Goal: Information Seeking & Learning: Learn about a topic

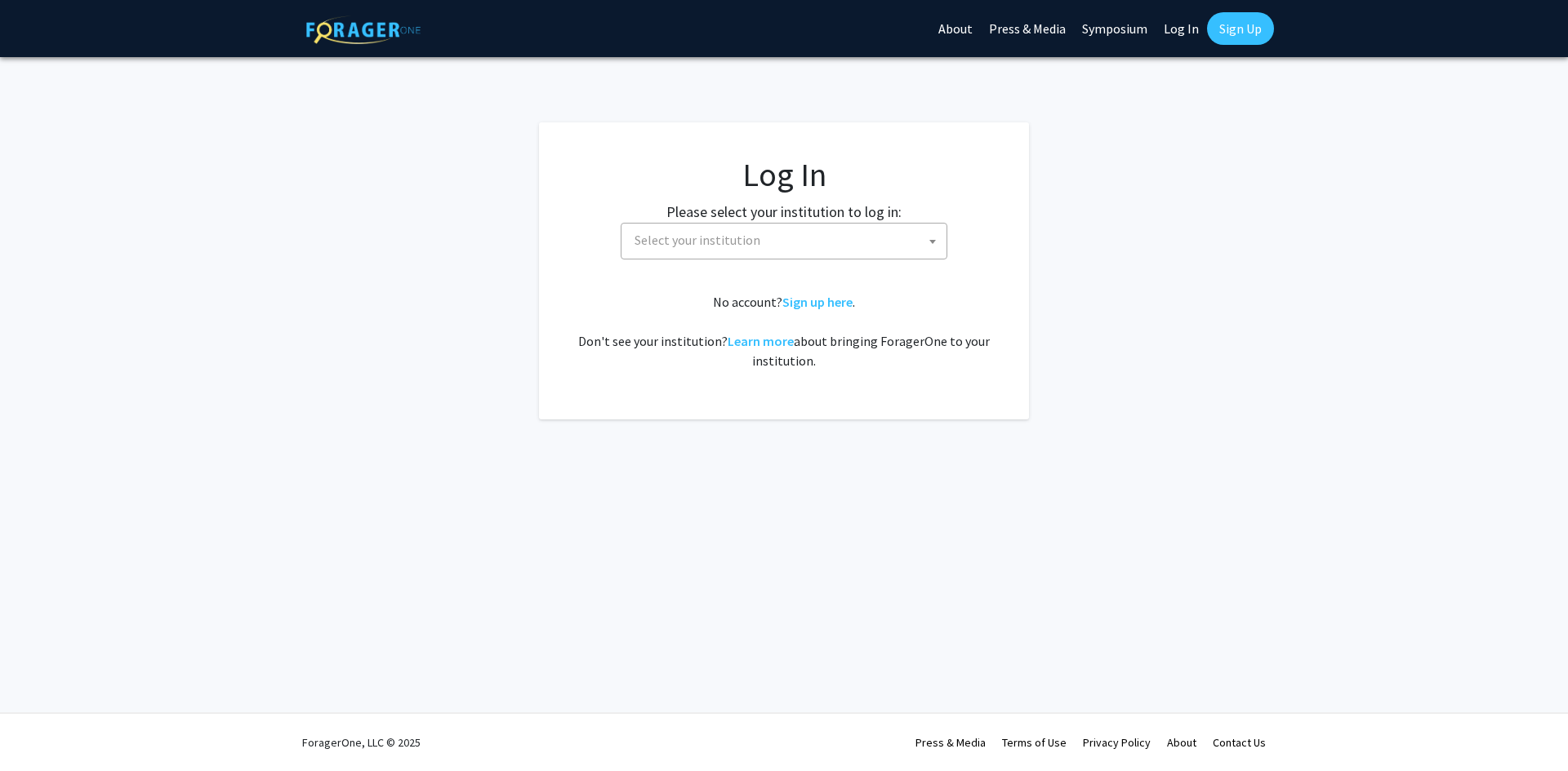
click at [702, 243] on span "Select your institution" at bounding box center [697, 239] width 126 height 16
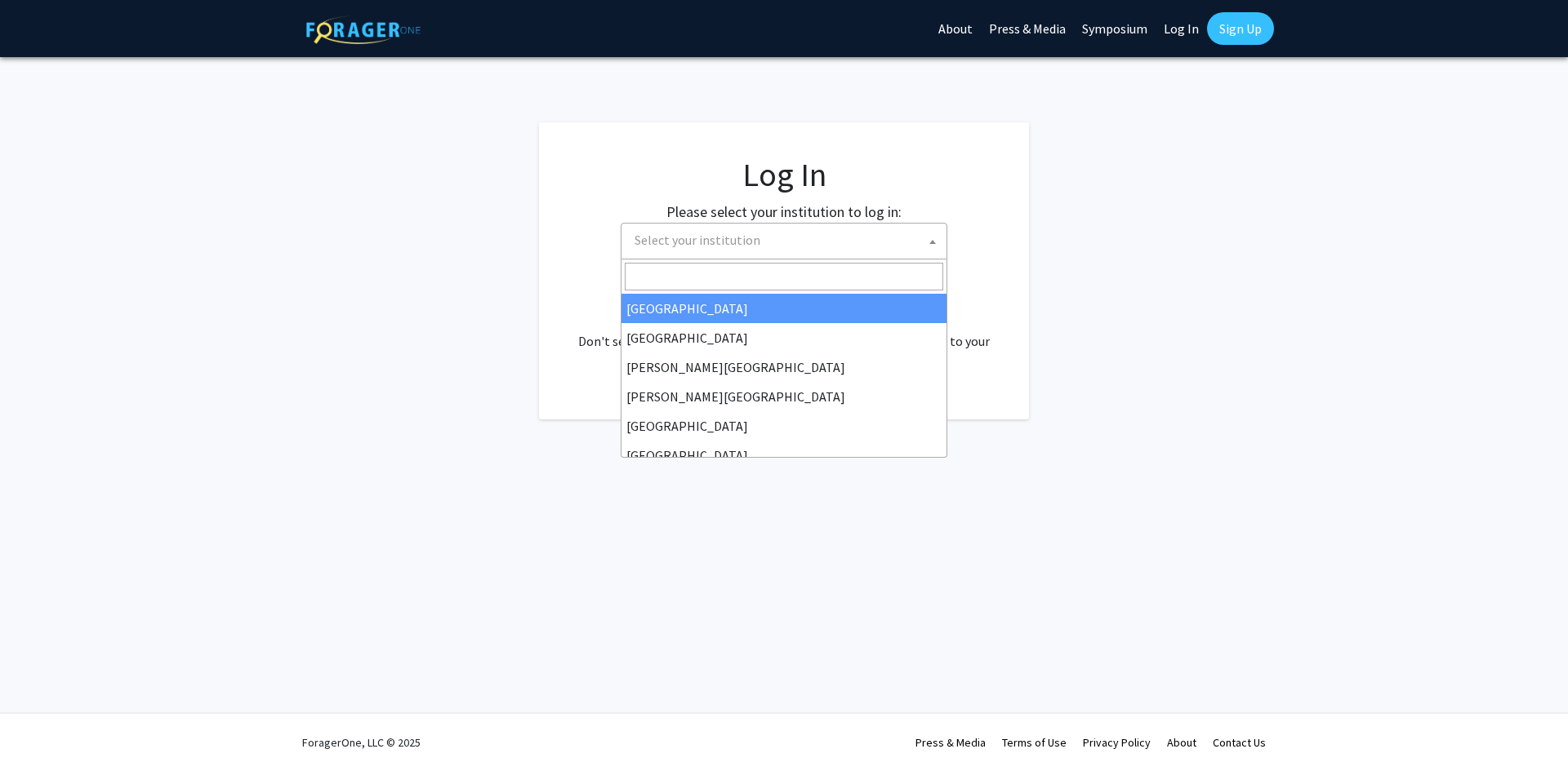
select select "34"
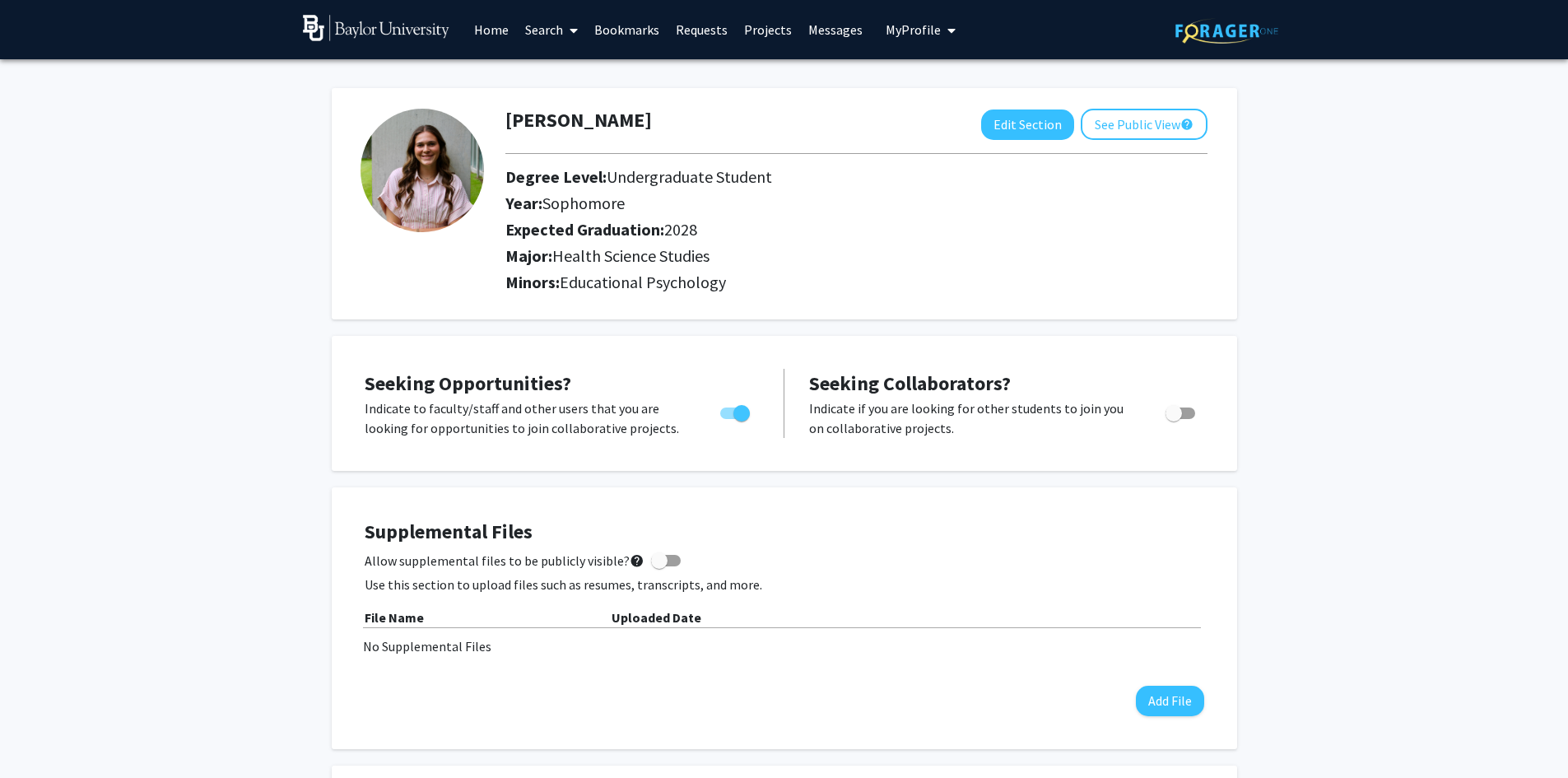
click at [563, 31] on link "Search" at bounding box center [551, 30] width 69 height 58
click at [557, 70] on span "Faculty/Staff" at bounding box center [577, 76] width 121 height 33
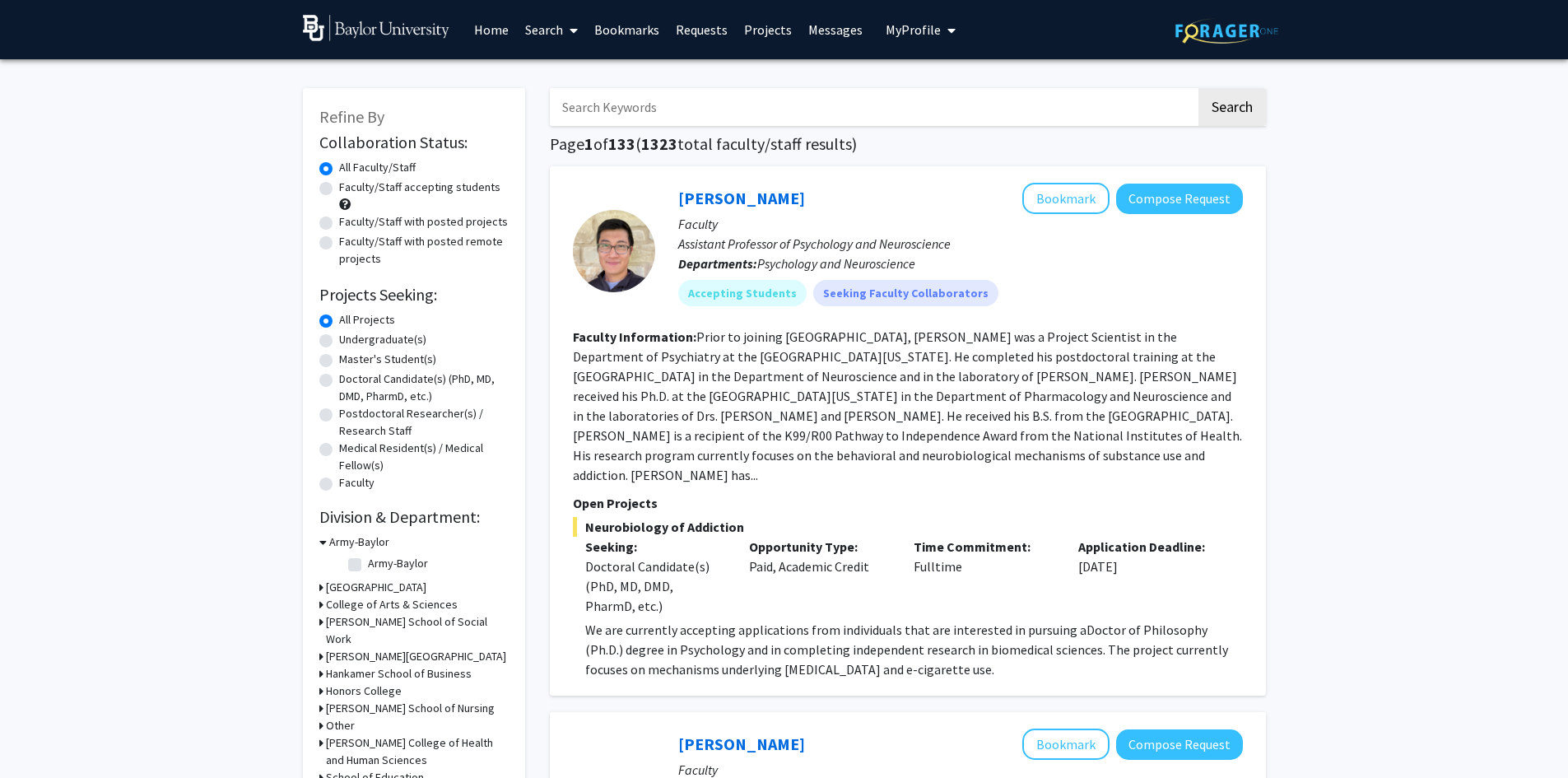
click at [466, 187] on label "Faculty/Staff accepting students" at bounding box center [419, 188] width 161 height 17
click at [350, 187] on input "Faculty/Staff accepting students" at bounding box center [344, 184] width 11 height 11
radio input "true"
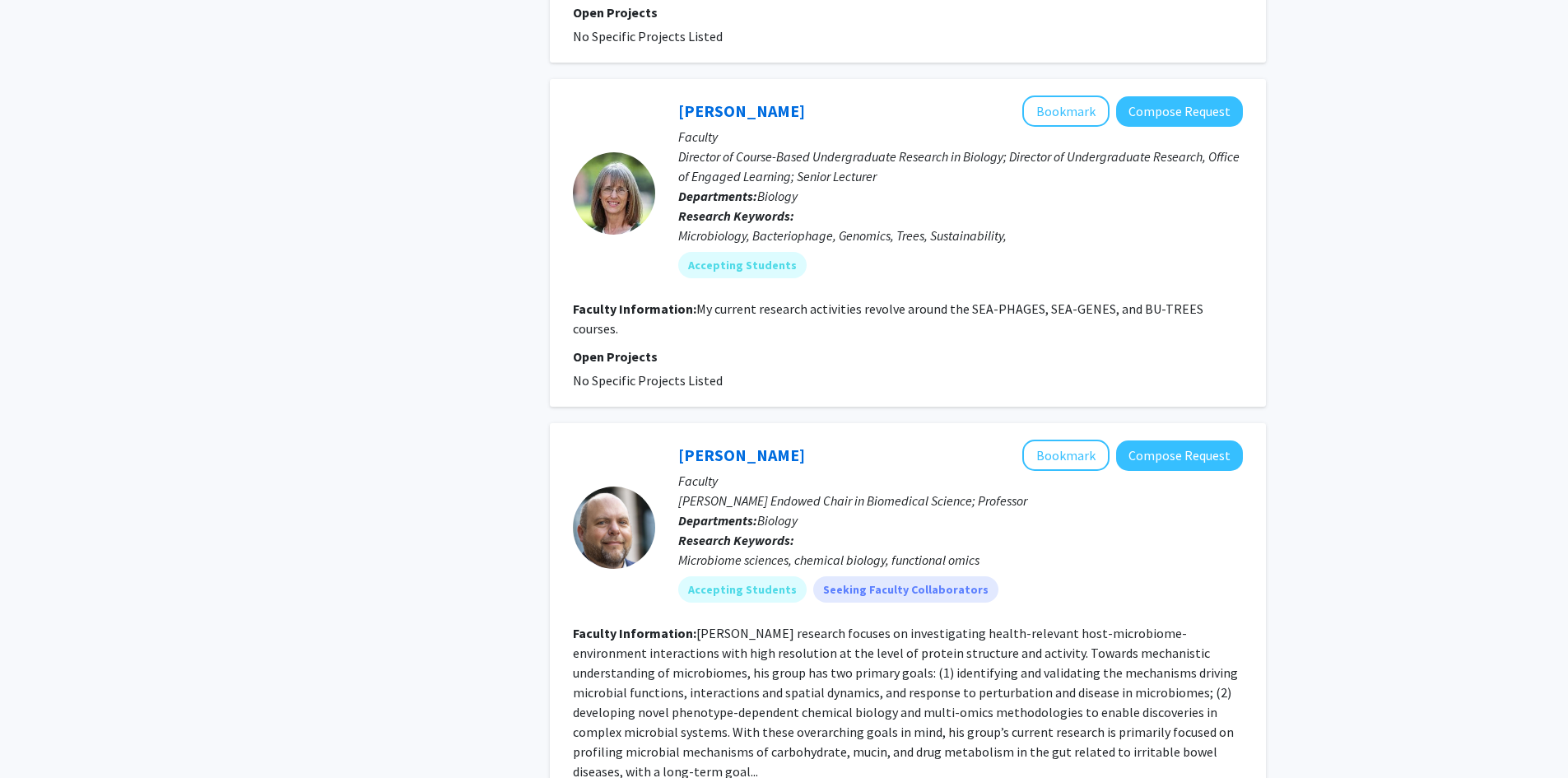
scroll to position [4221, 0]
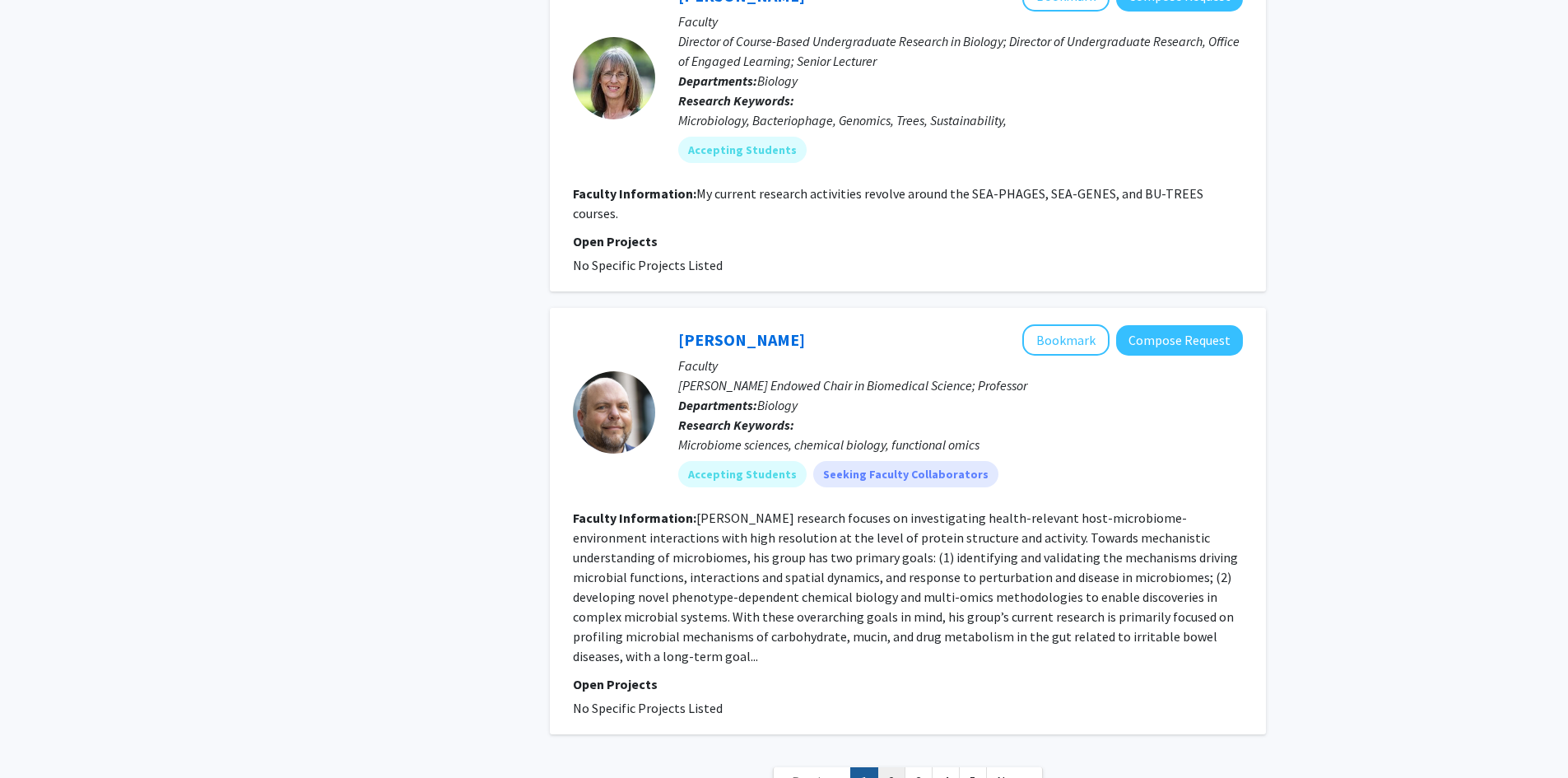
click at [896, 768] on link "2" at bounding box center [891, 782] width 28 height 29
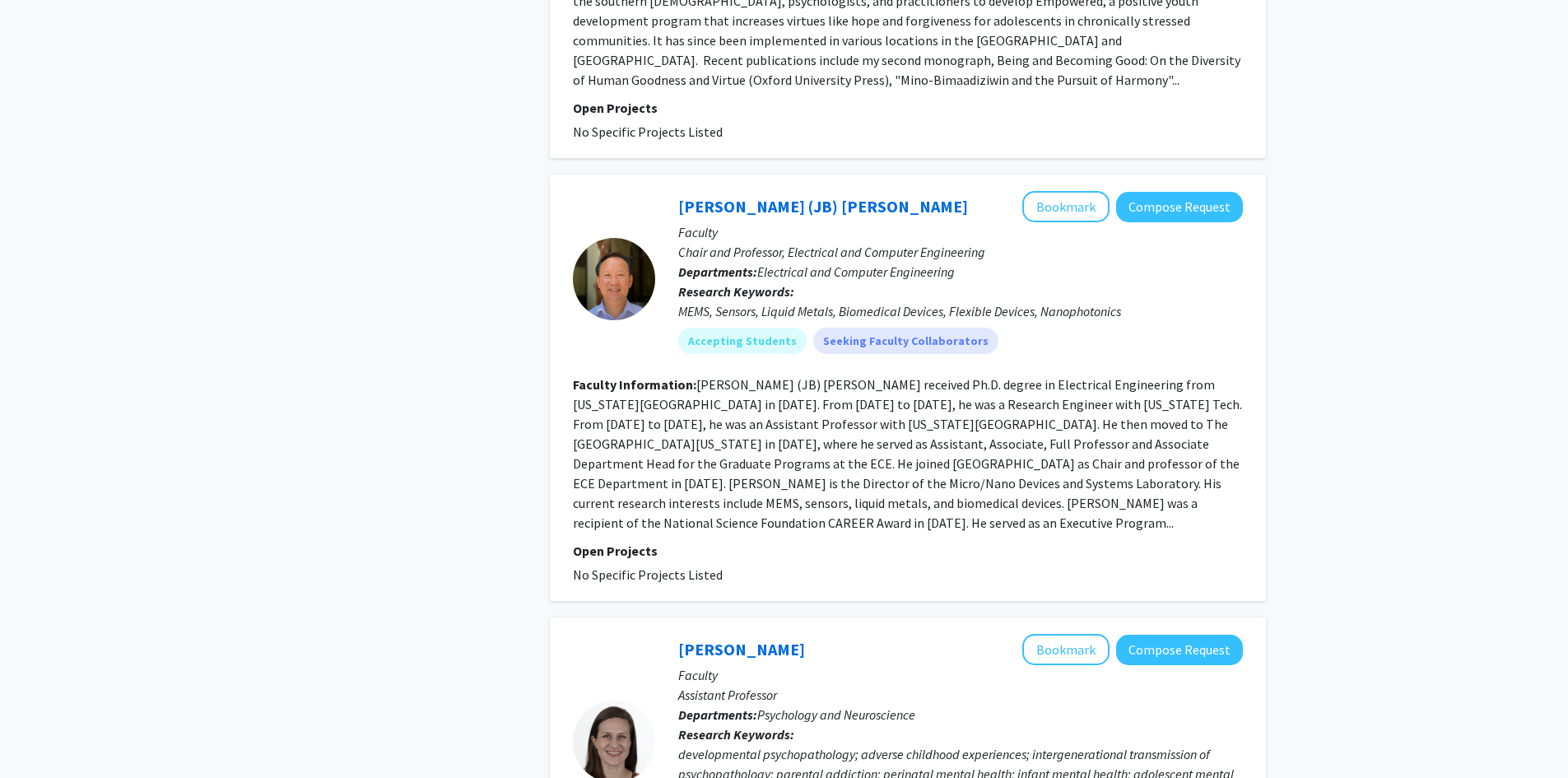
scroll to position [2883, 0]
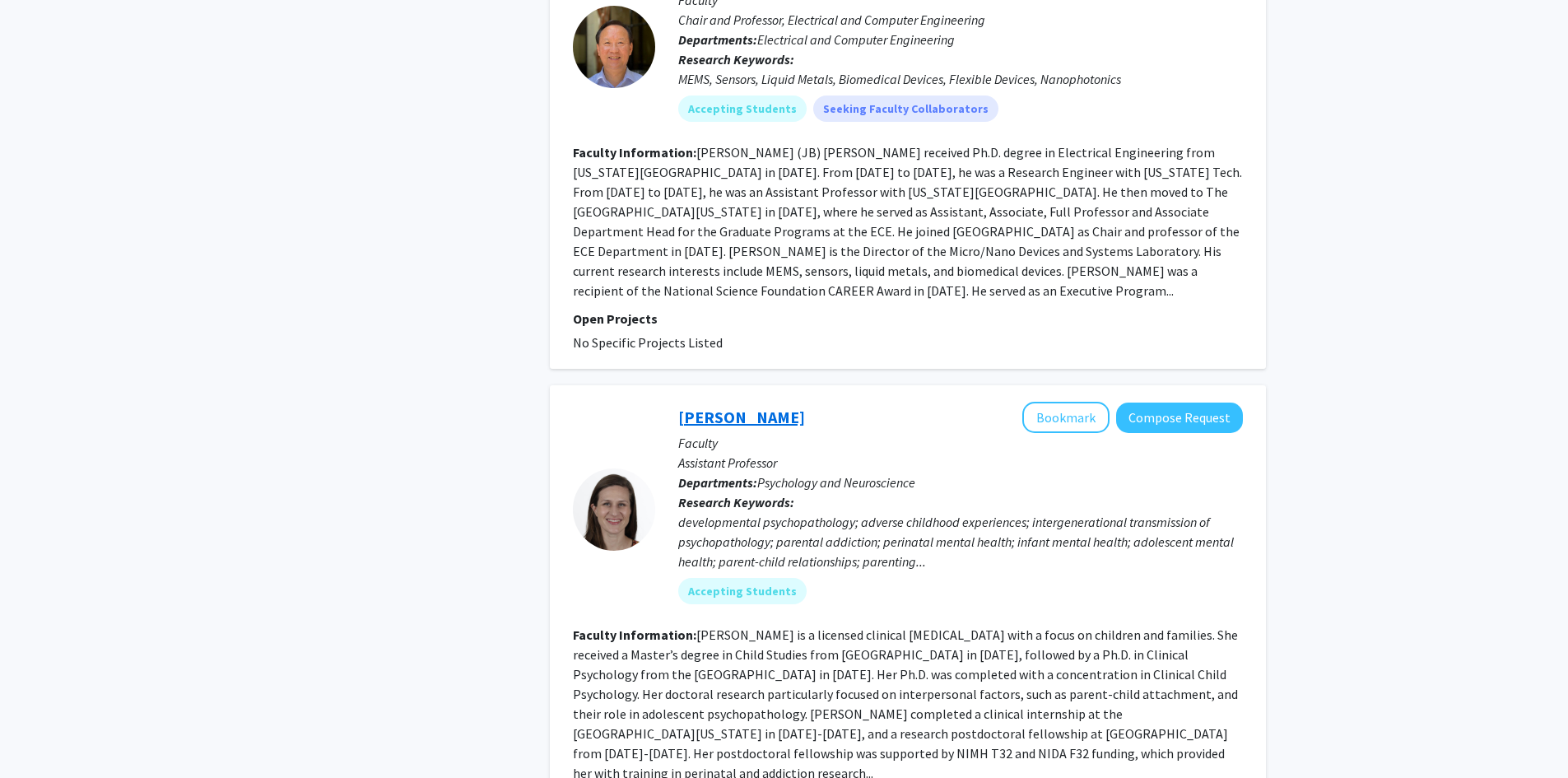
click at [735, 407] on link "[PERSON_NAME]" at bounding box center [742, 417] width 127 height 20
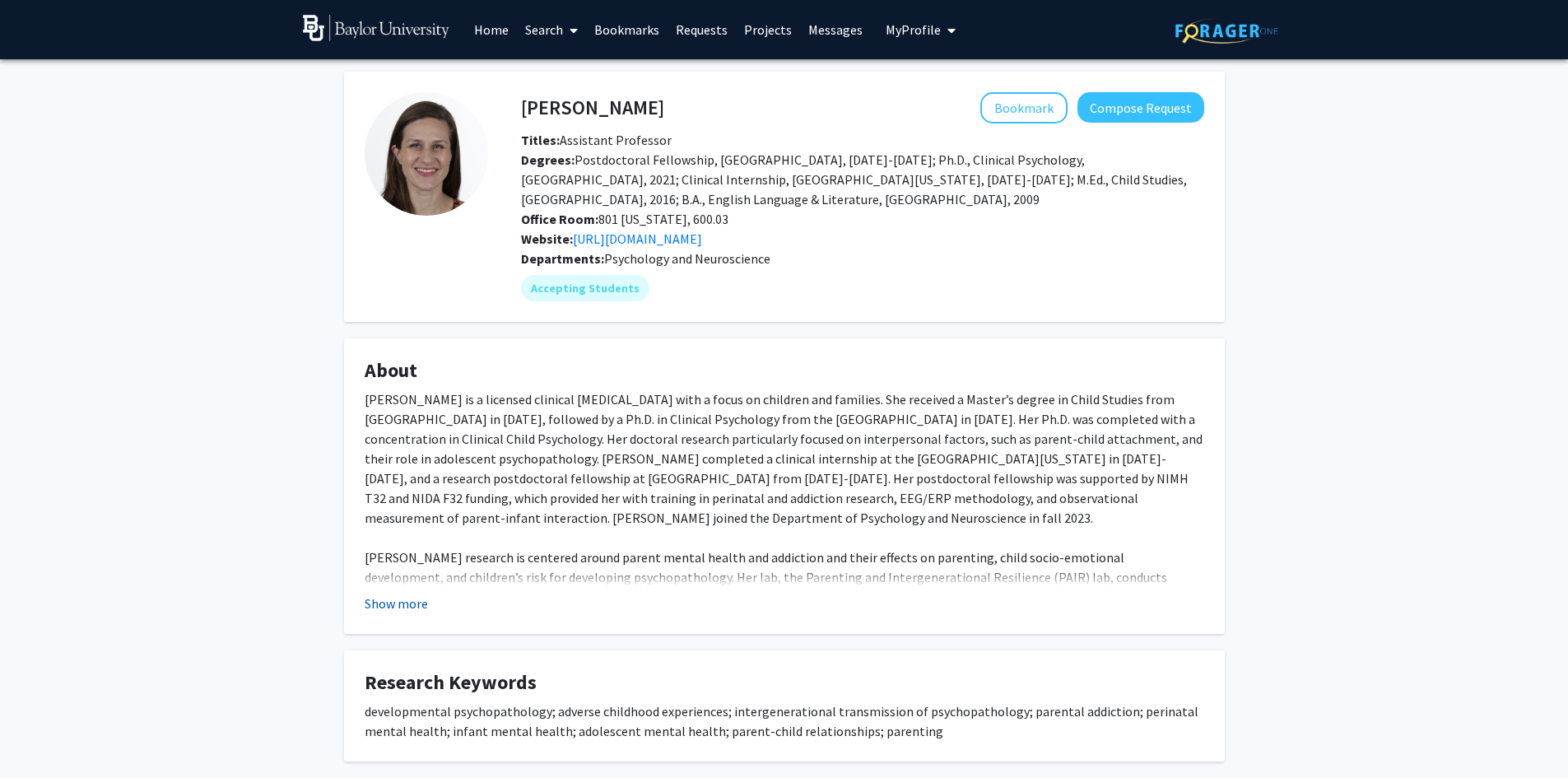
click at [394, 599] on button "Show more" at bounding box center [396, 603] width 63 height 20
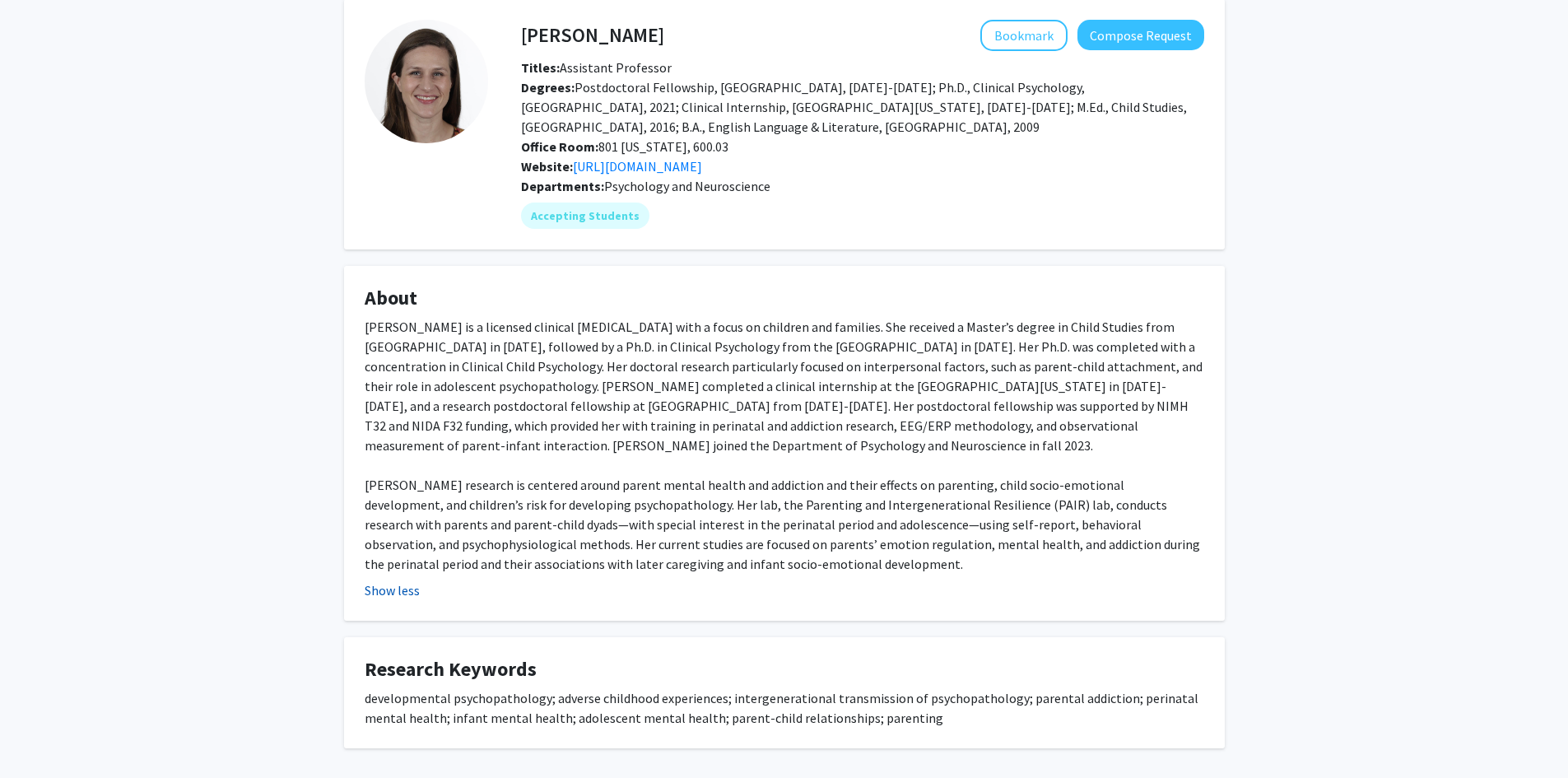
scroll to position [146, 0]
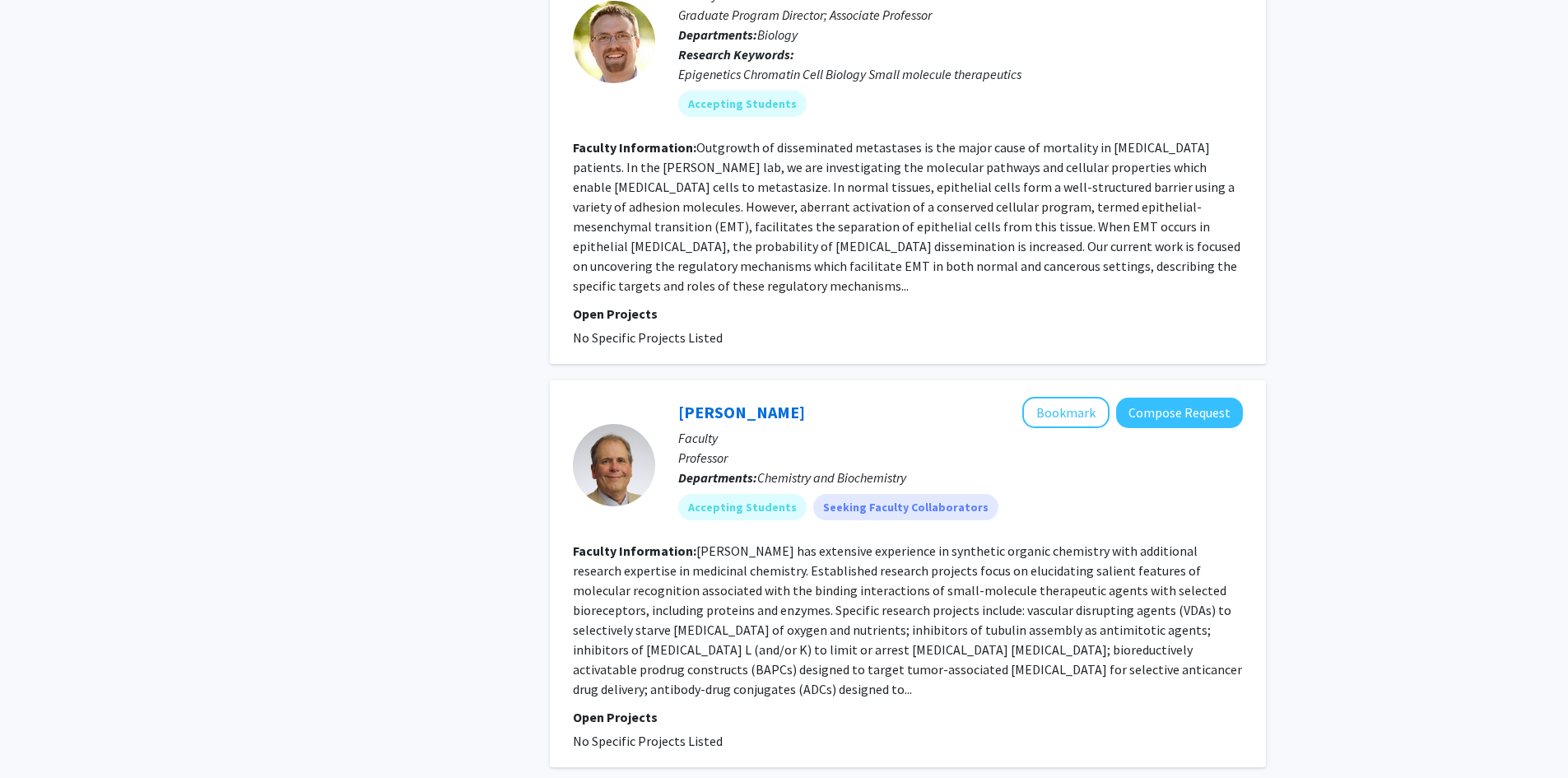
scroll to position [3827, 0]
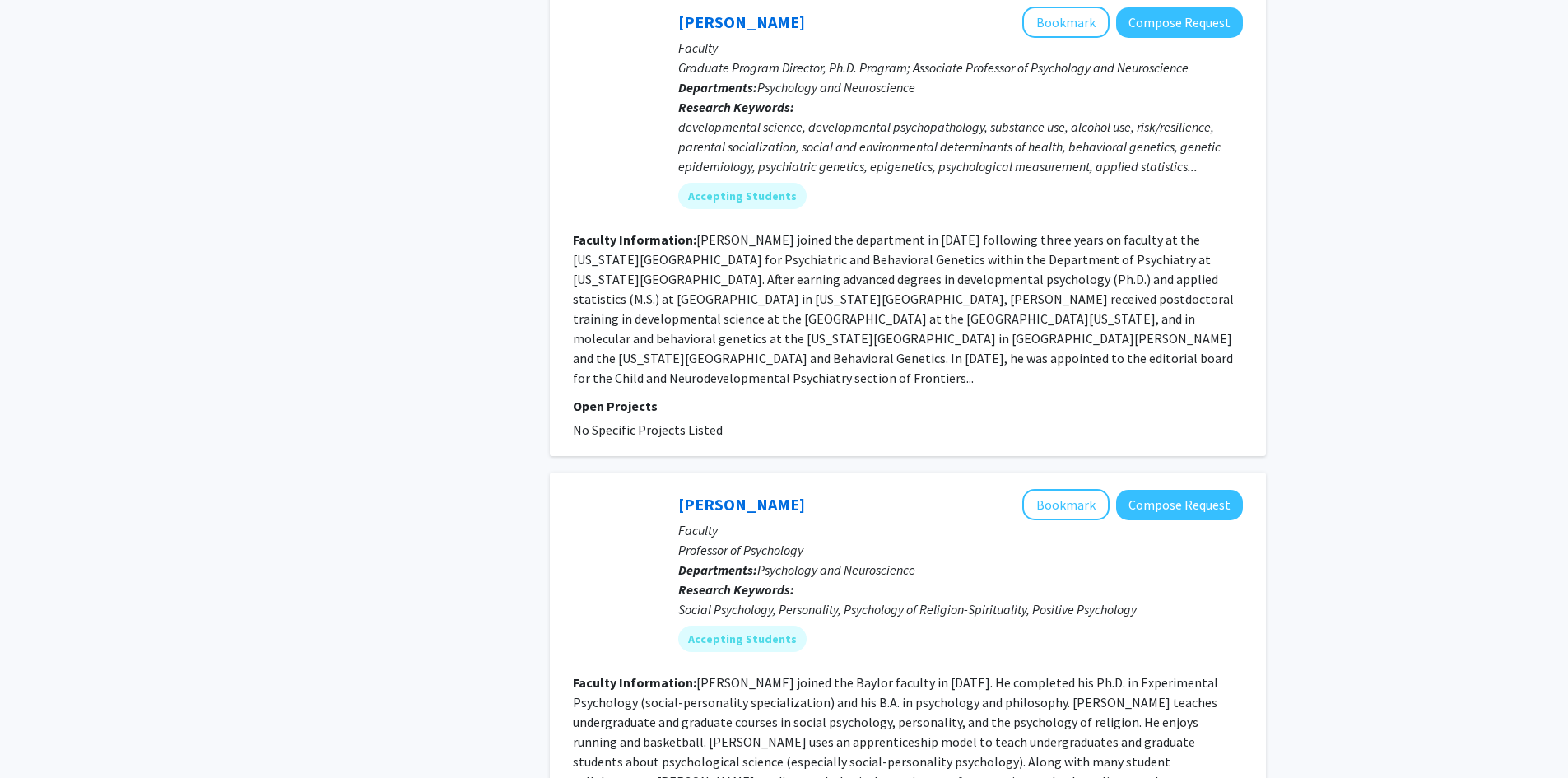
scroll to position [2389, 0]
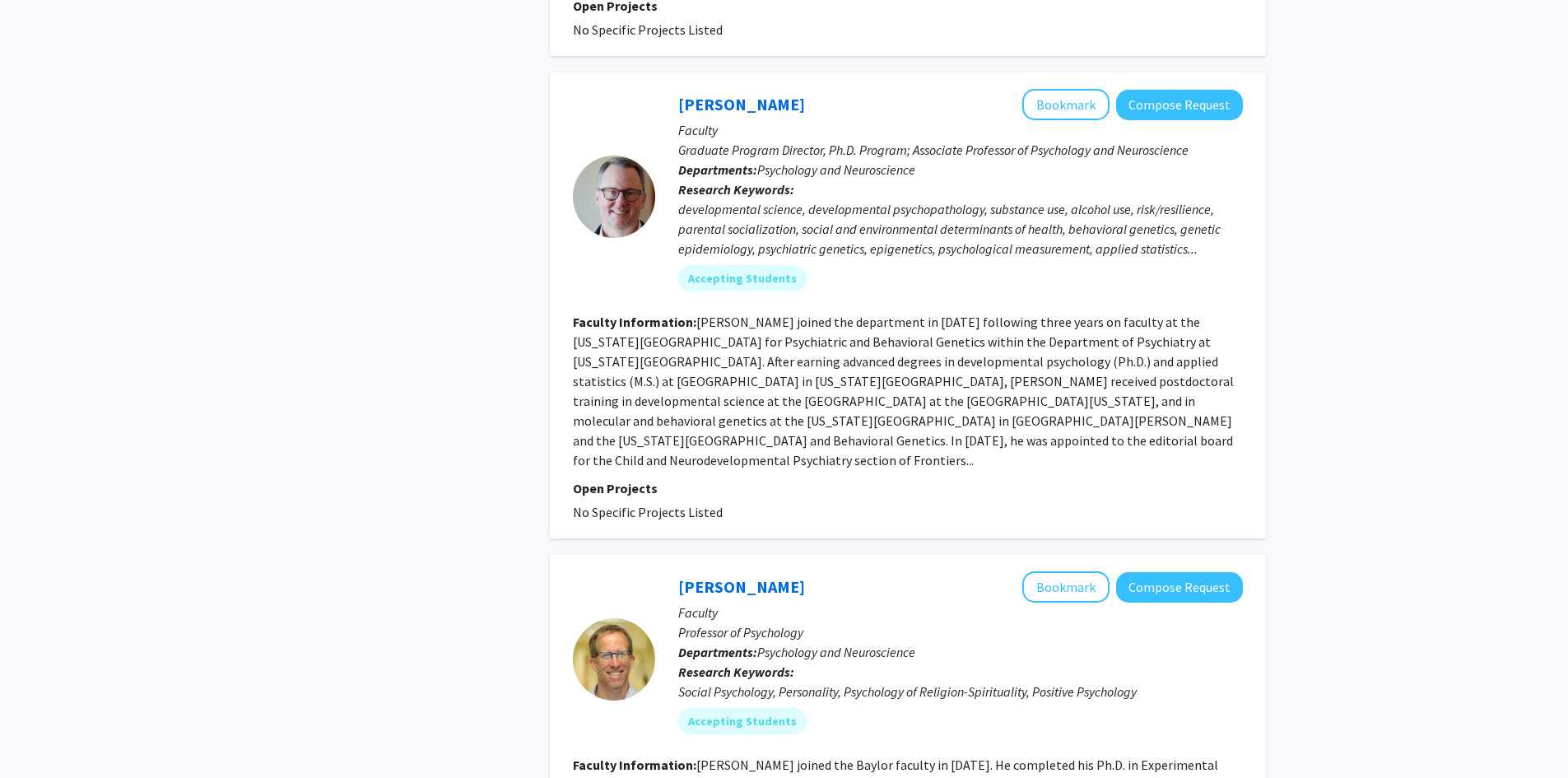
click at [802, 346] on fg-read-more "[PERSON_NAME] joined the department in [DATE] following three years on faculty …" at bounding box center [903, 392] width 661 height 155
click at [785, 94] on link "[PERSON_NAME]" at bounding box center [742, 104] width 127 height 20
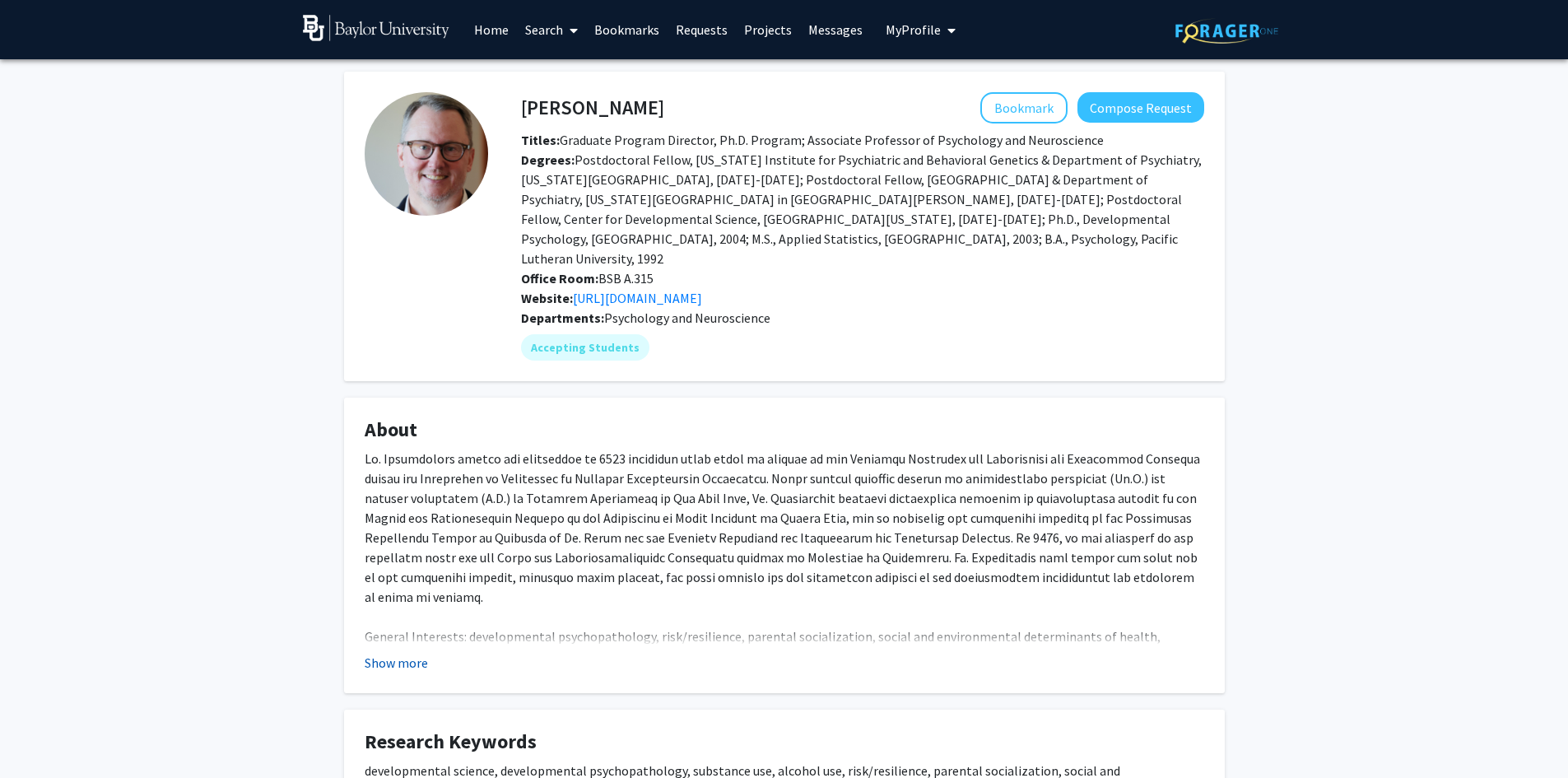
click at [390, 653] on button "Show more" at bounding box center [396, 663] width 63 height 20
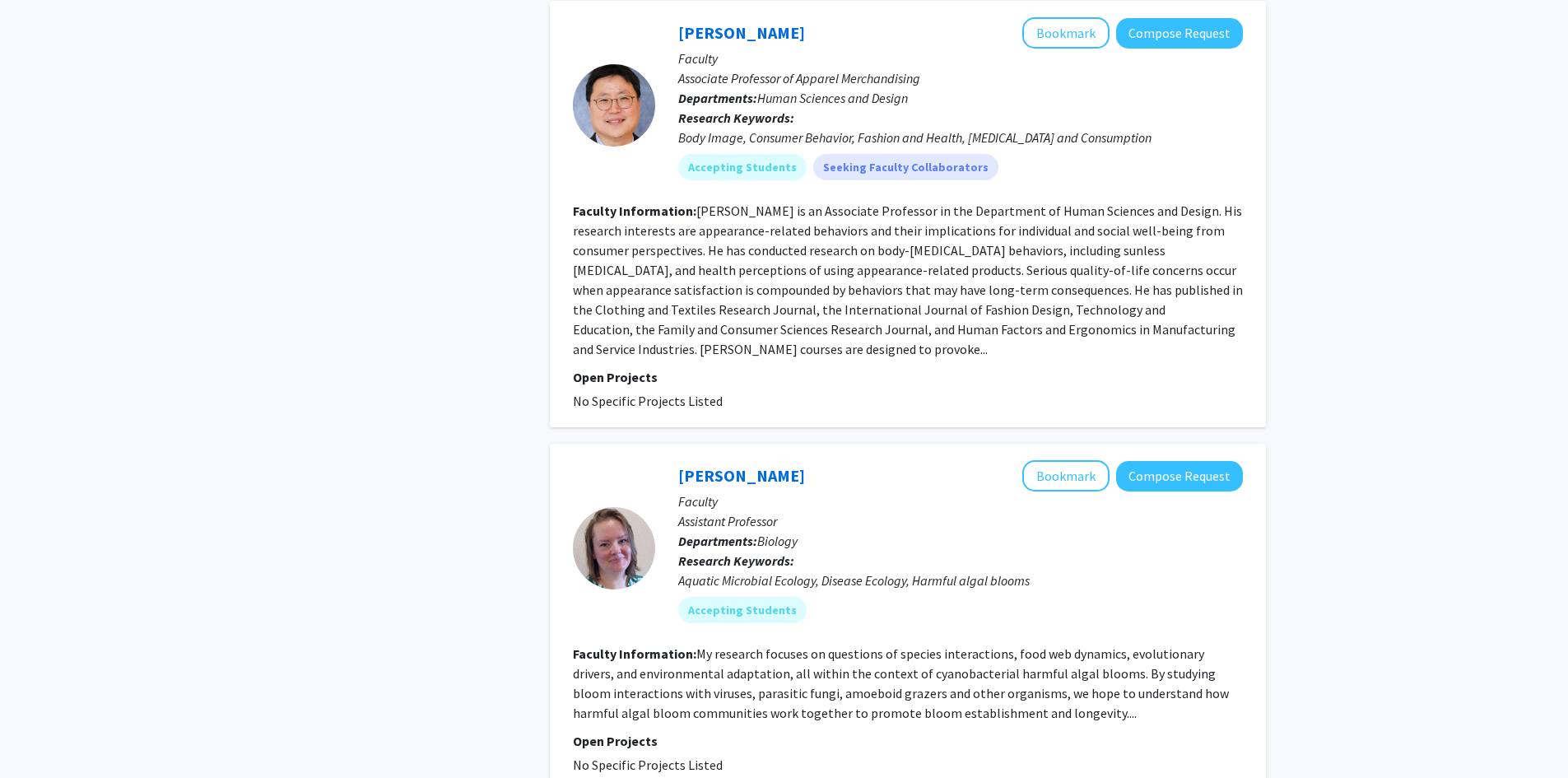
scroll to position [3926, 0]
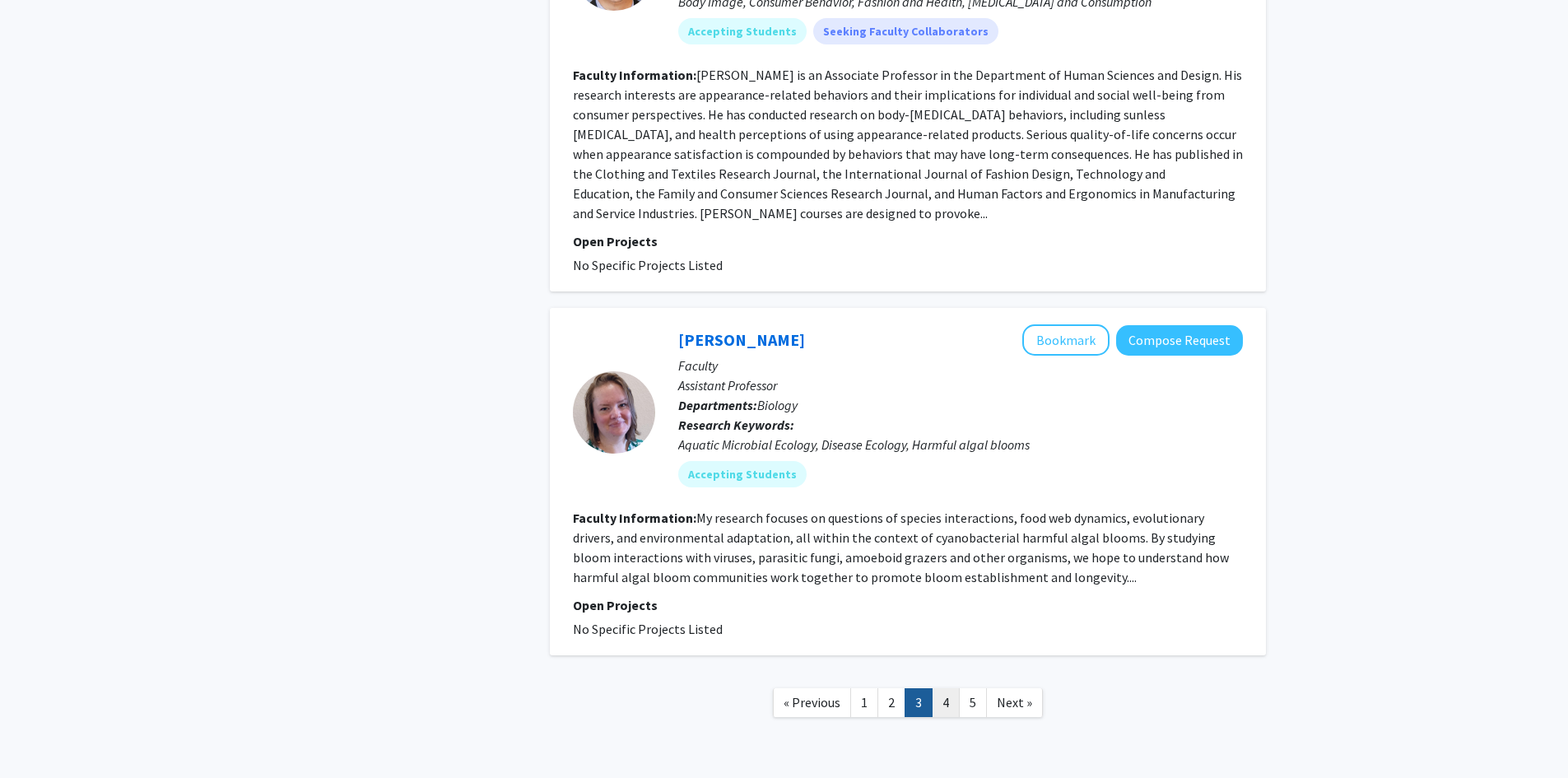
click at [958, 688] on link "4" at bounding box center [946, 703] width 28 height 29
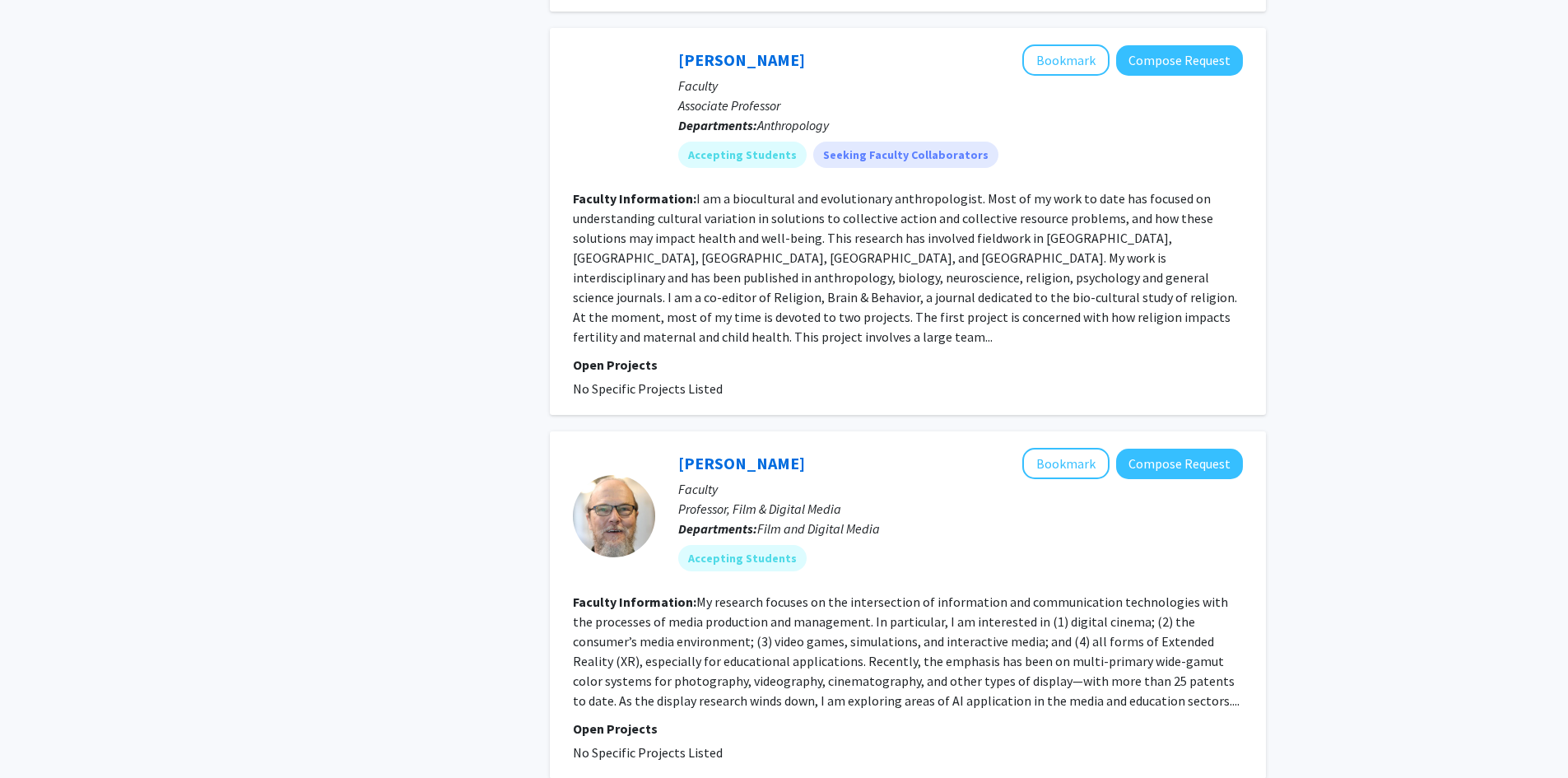
scroll to position [3260, 0]
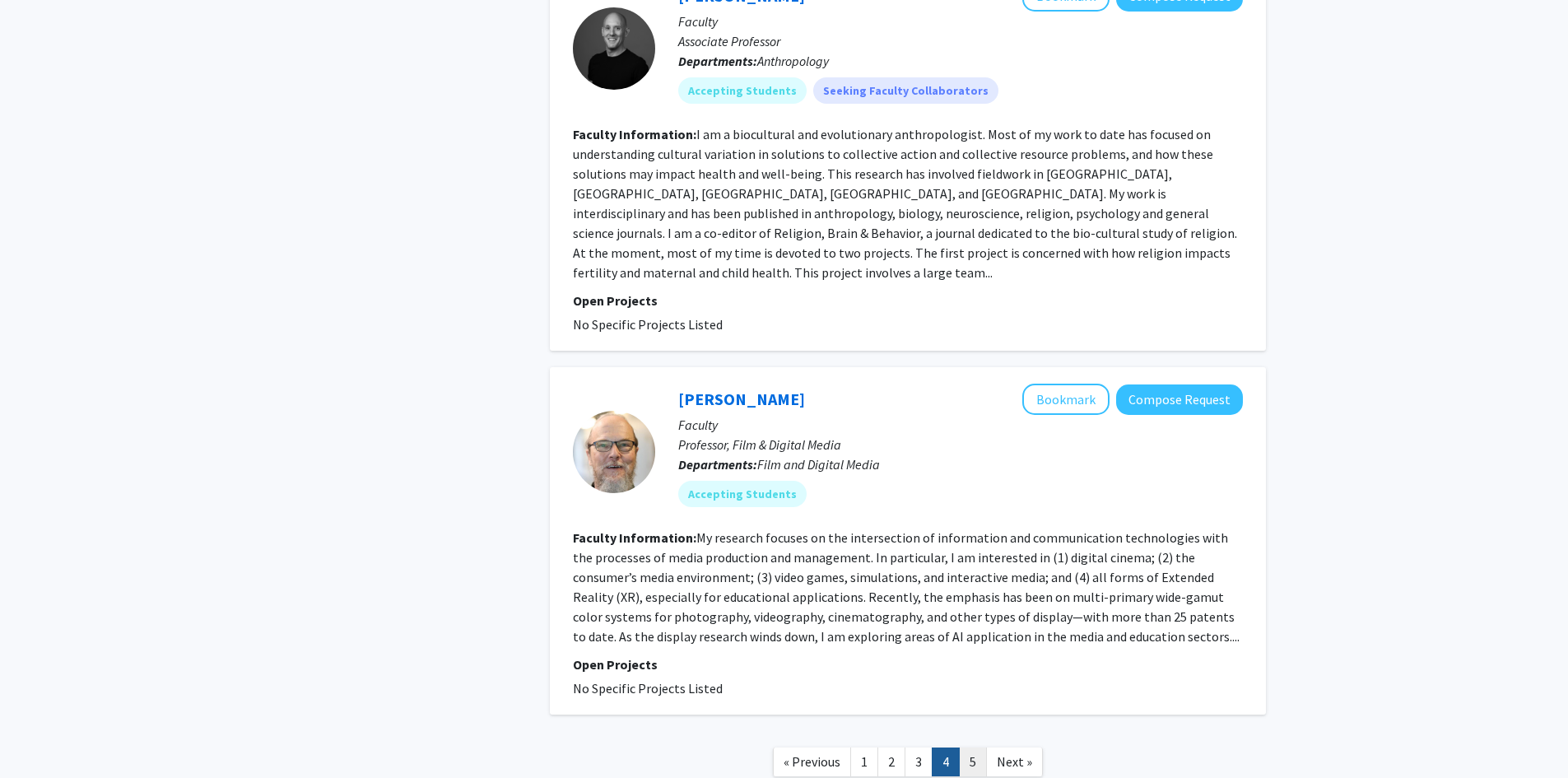
click at [972, 748] on link "5" at bounding box center [973, 763] width 28 height 29
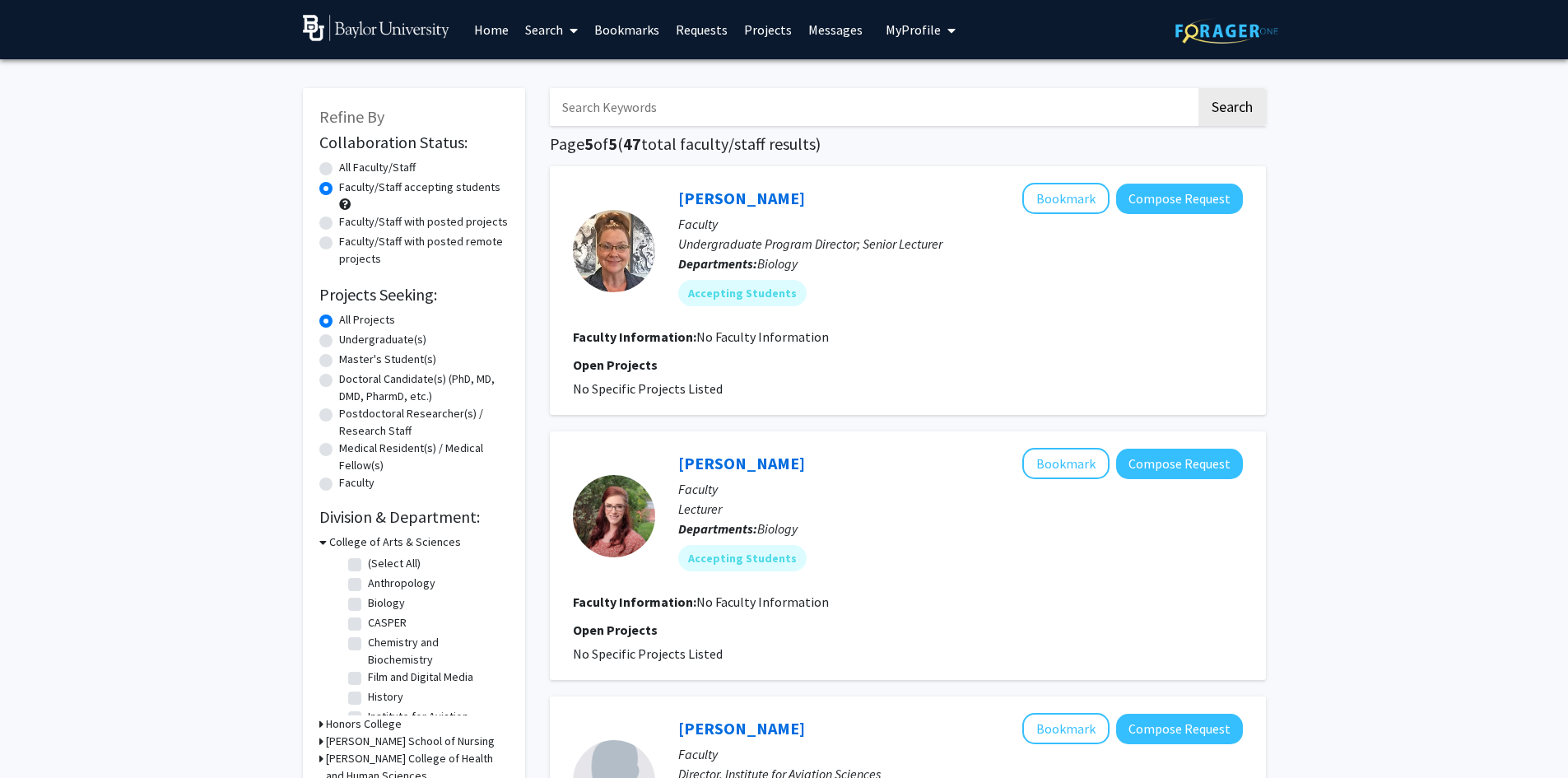
click at [547, 33] on link "Search" at bounding box center [551, 30] width 69 height 58
click at [555, 80] on span "Faculty/Staff" at bounding box center [577, 76] width 121 height 33
radio input "true"
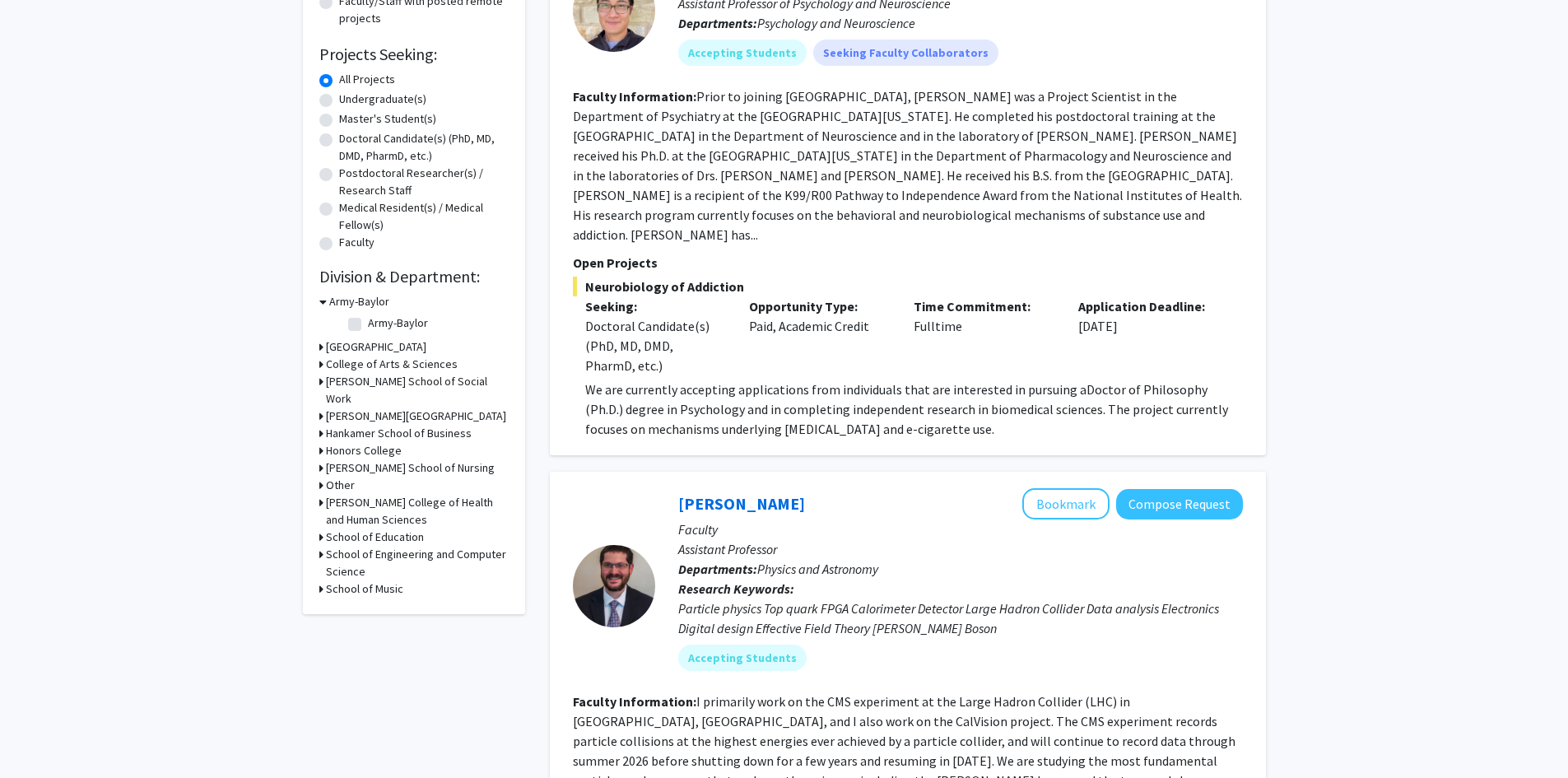
scroll to position [247, 0]
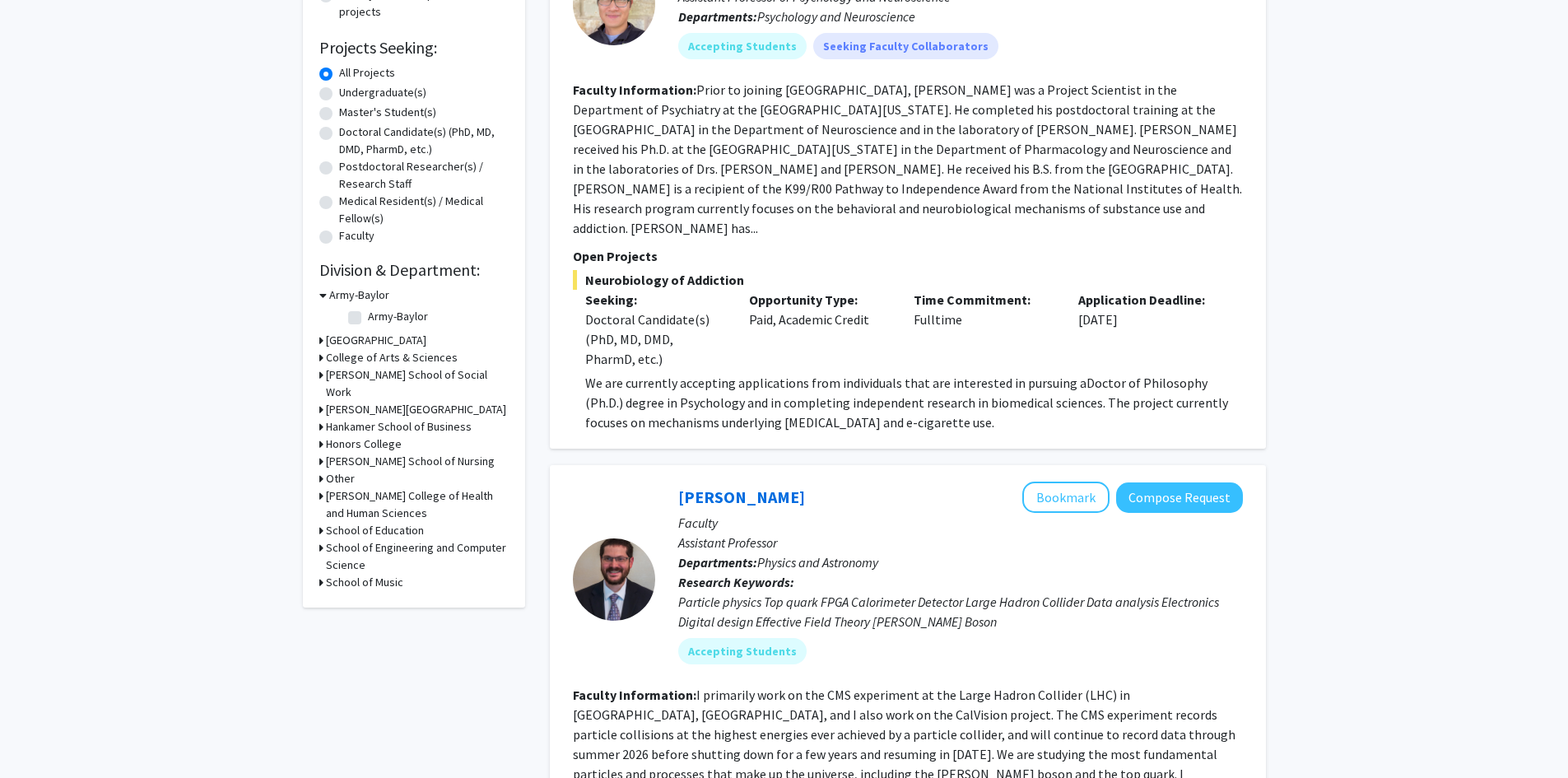
click at [412, 356] on h3 "College of Arts & Sciences" at bounding box center [391, 357] width 131 height 17
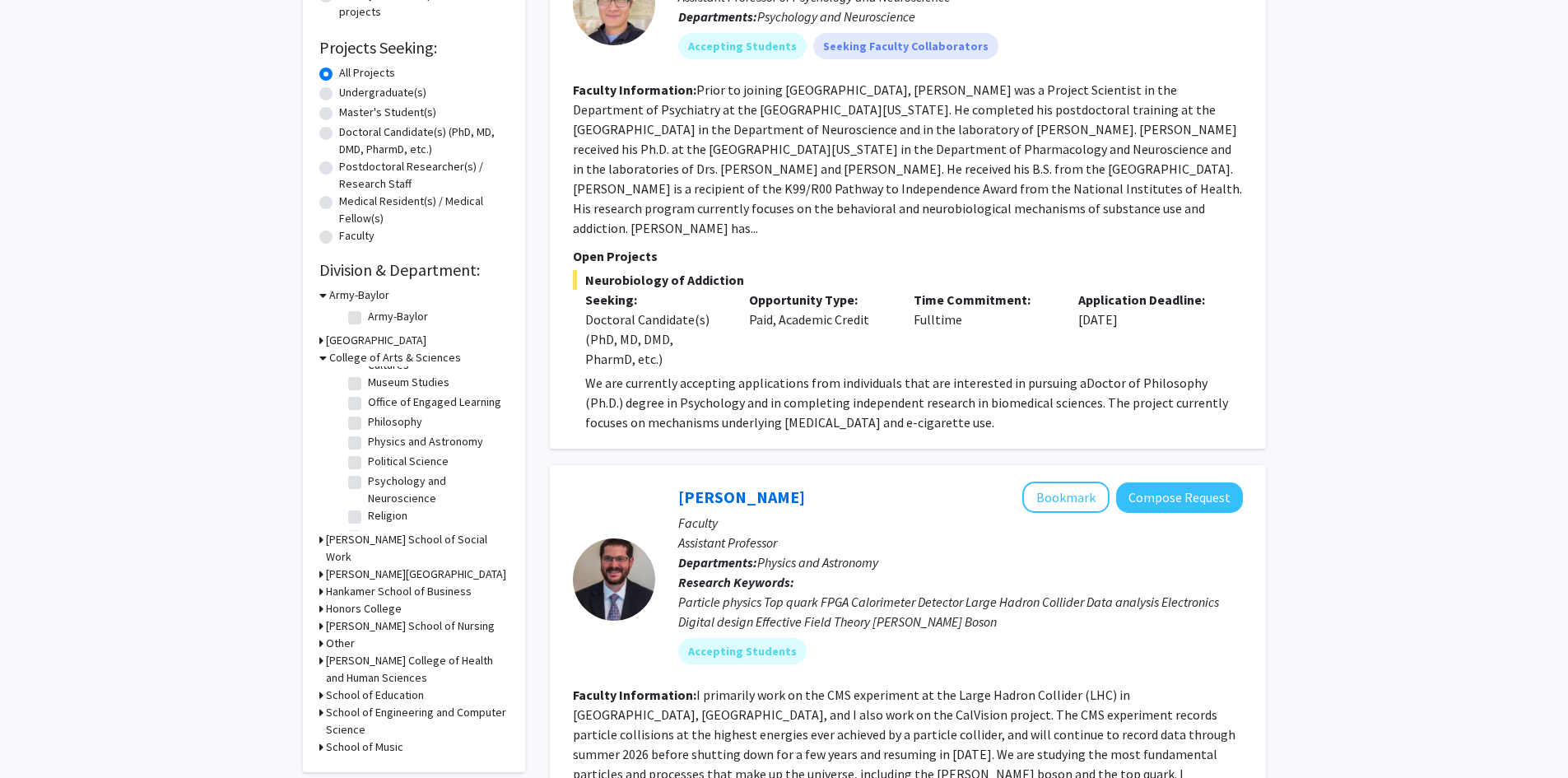
scroll to position [486, 0]
click at [385, 421] on label "Psychology and Neuroscience" at bounding box center [437, 431] width 136 height 35
click at [379, 421] on input "Psychology and Neuroscience" at bounding box center [373, 419] width 11 height 11
checkbox input "true"
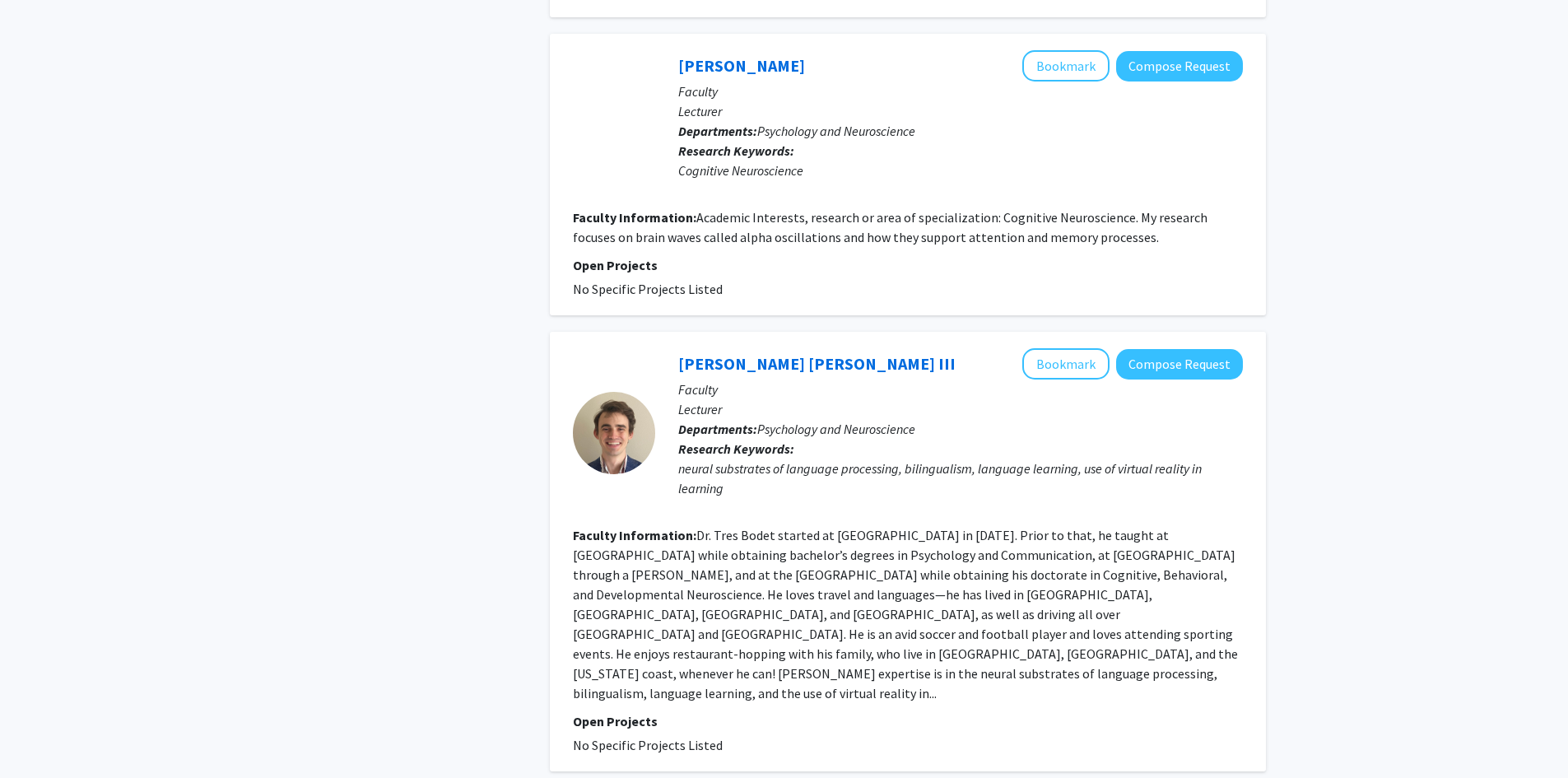
scroll to position [3699, 0]
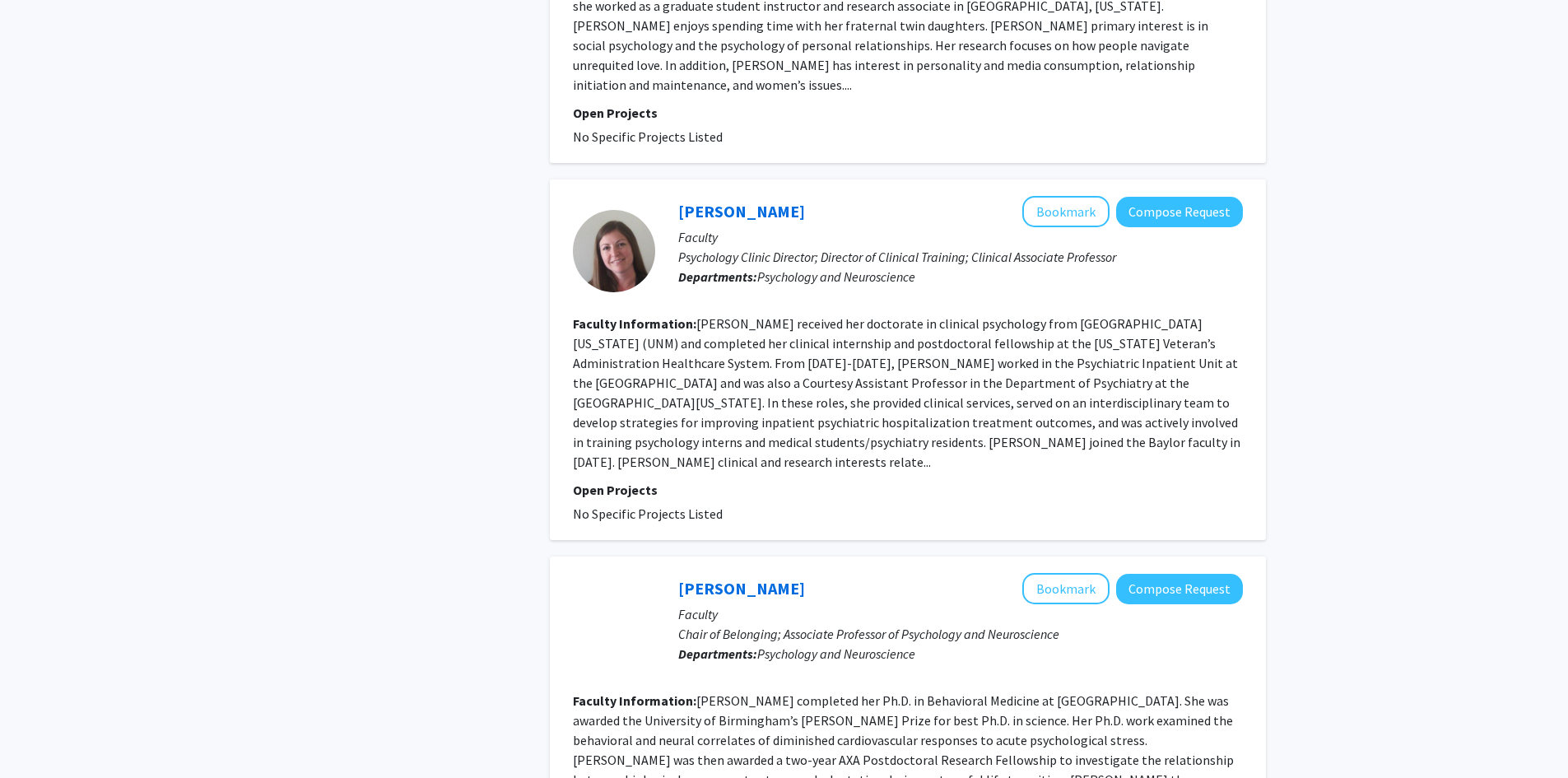
scroll to position [3128, 0]
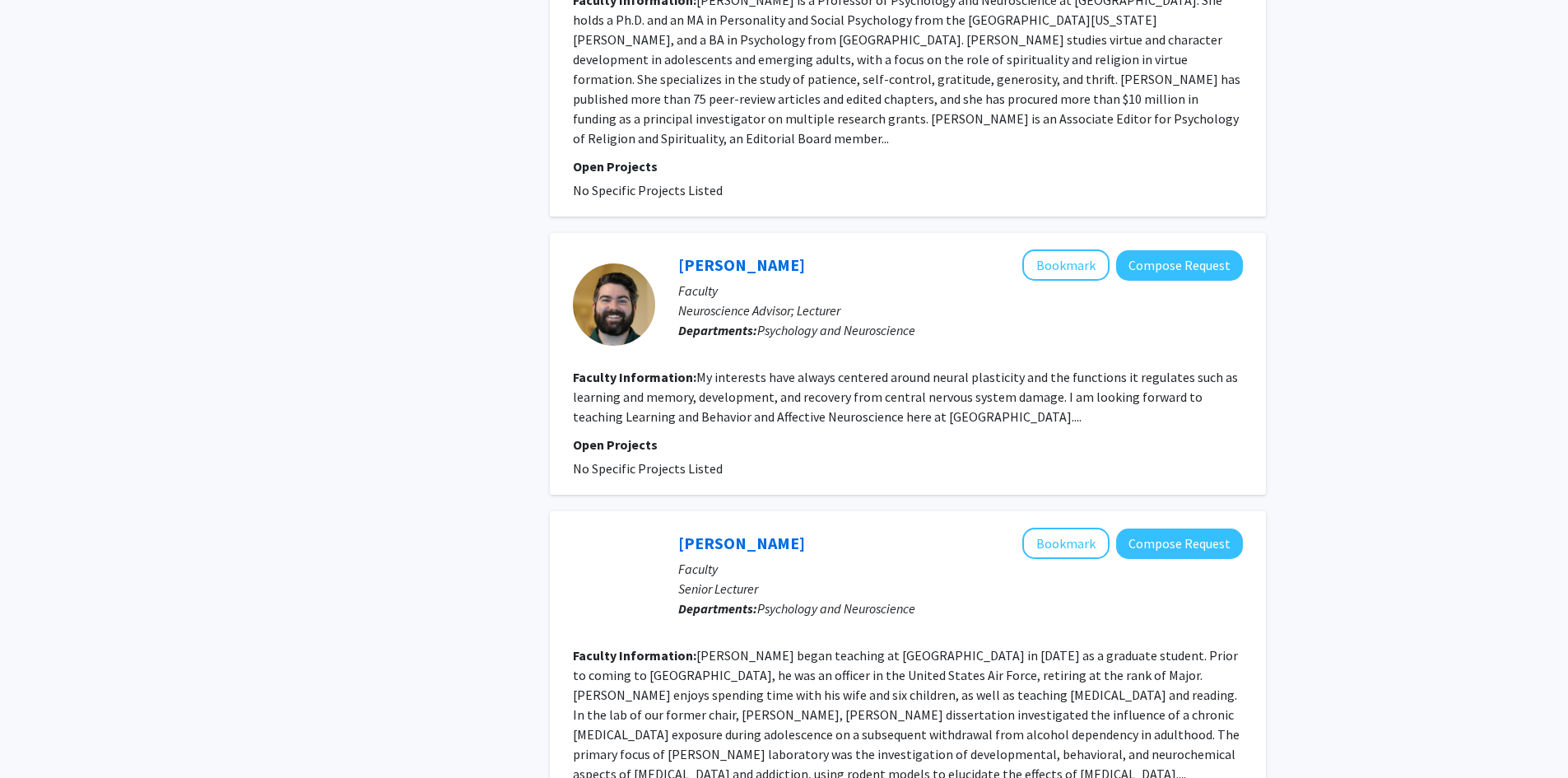
scroll to position [2718, 0]
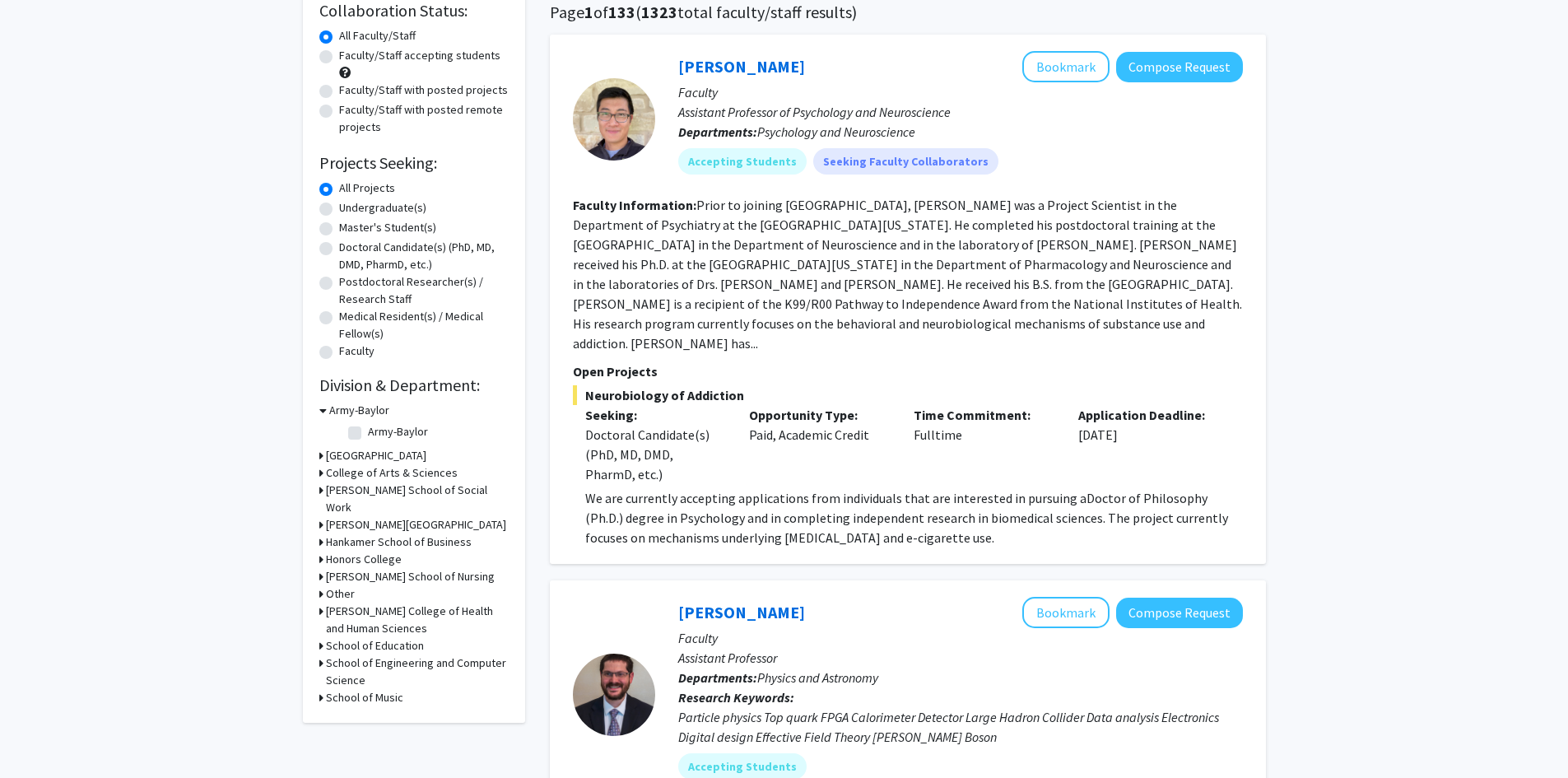
scroll to position [165, 0]
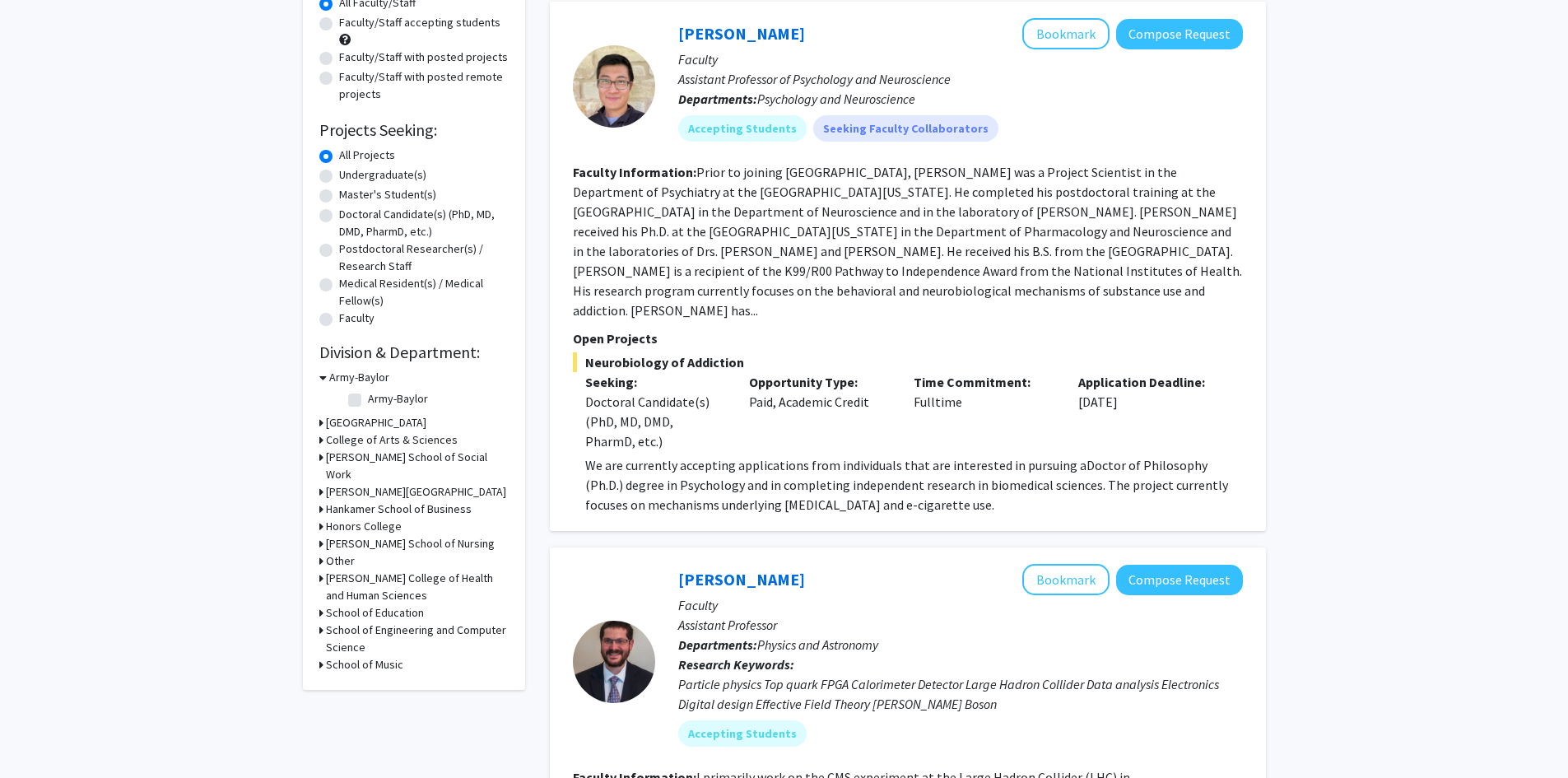
click at [360, 598] on h3 "[PERSON_NAME] College of Health and Human Sciences" at bounding box center [417, 587] width 182 height 35
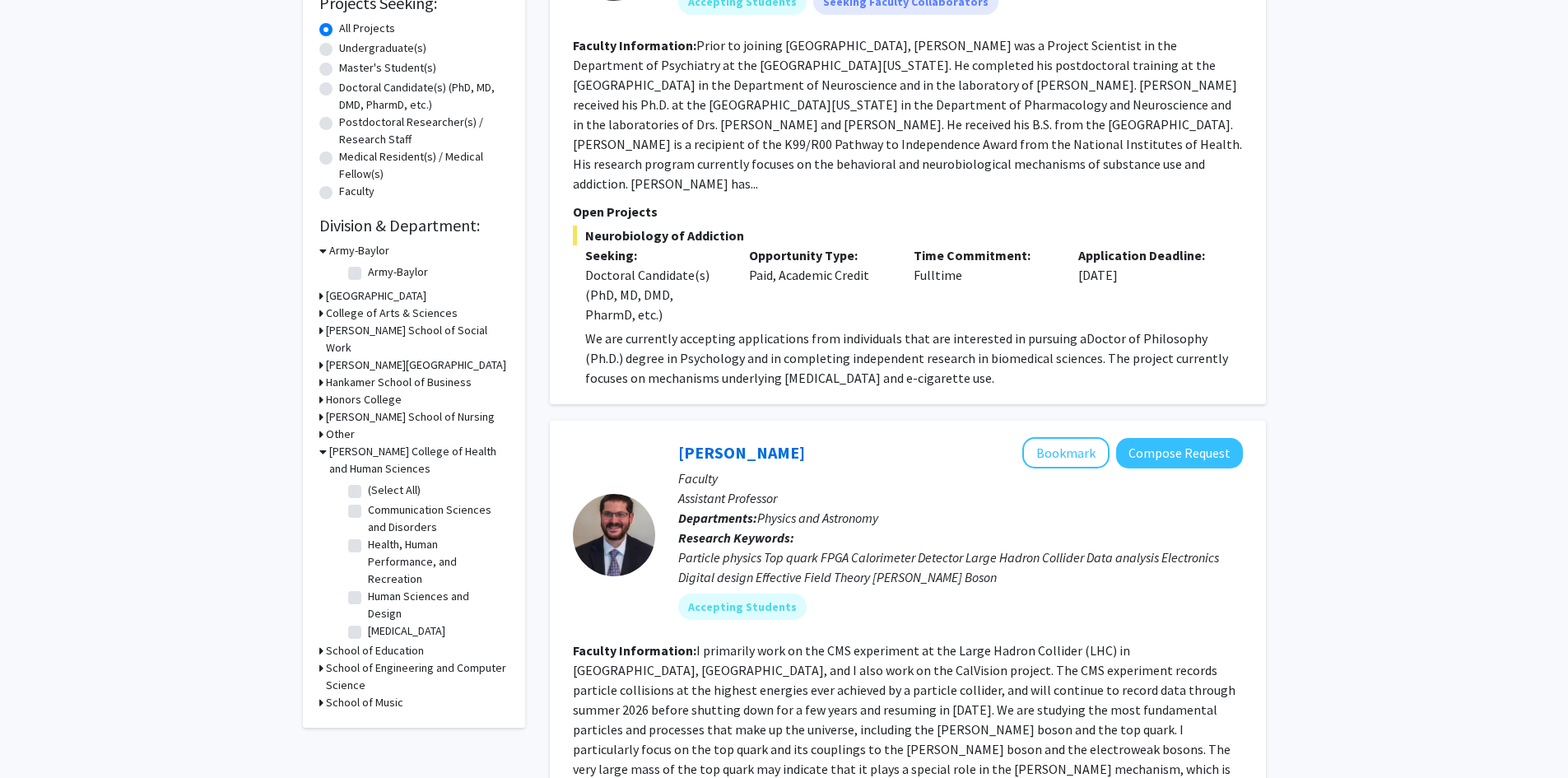
scroll to position [329, 0]
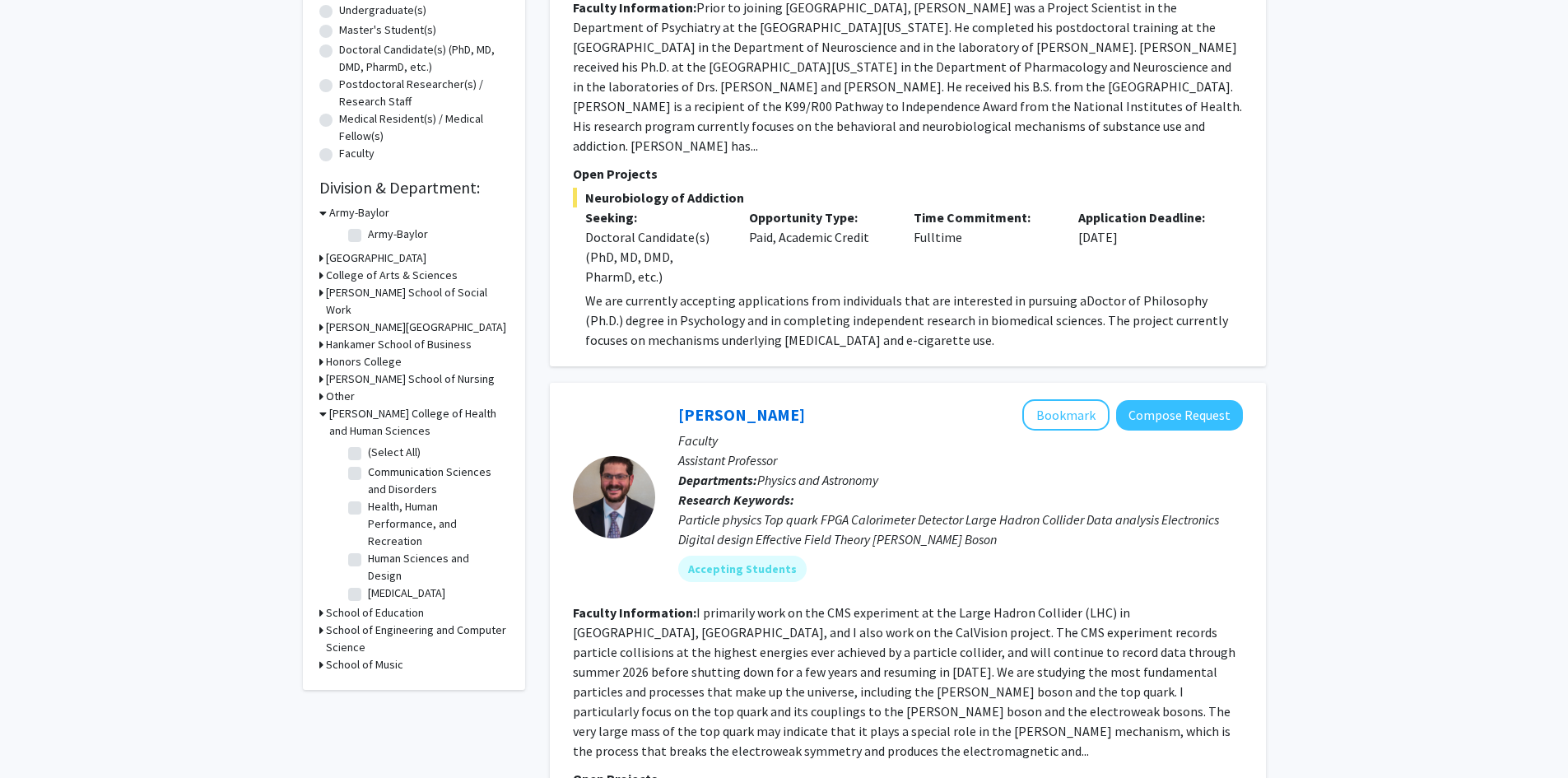
click at [368, 576] on label "Human Sciences and Design" at bounding box center [437, 567] width 136 height 35
click at [368, 561] on input "Human Sciences and Design" at bounding box center [373, 555] width 11 height 11
checkbox input "true"
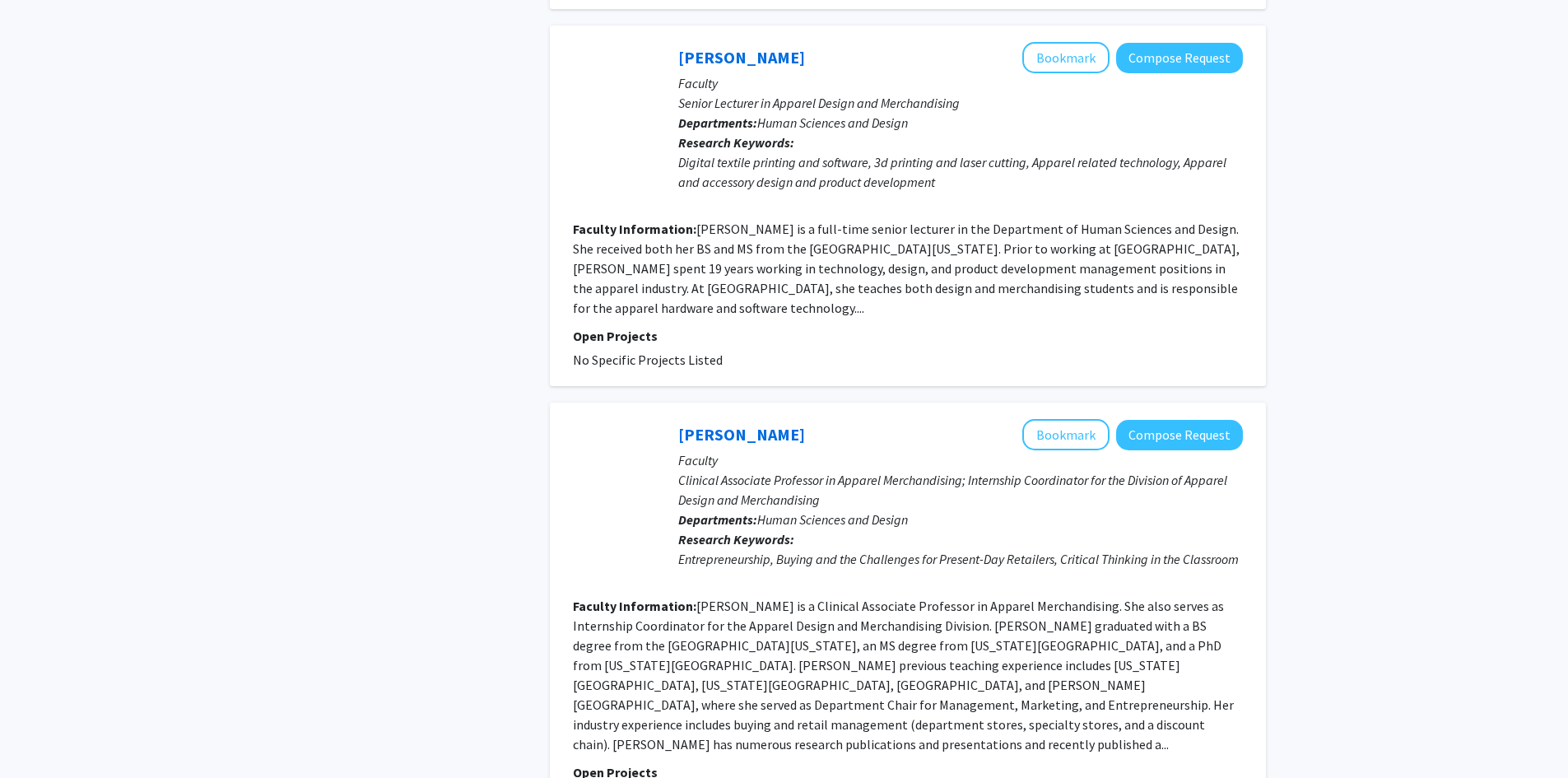
scroll to position [3707, 0]
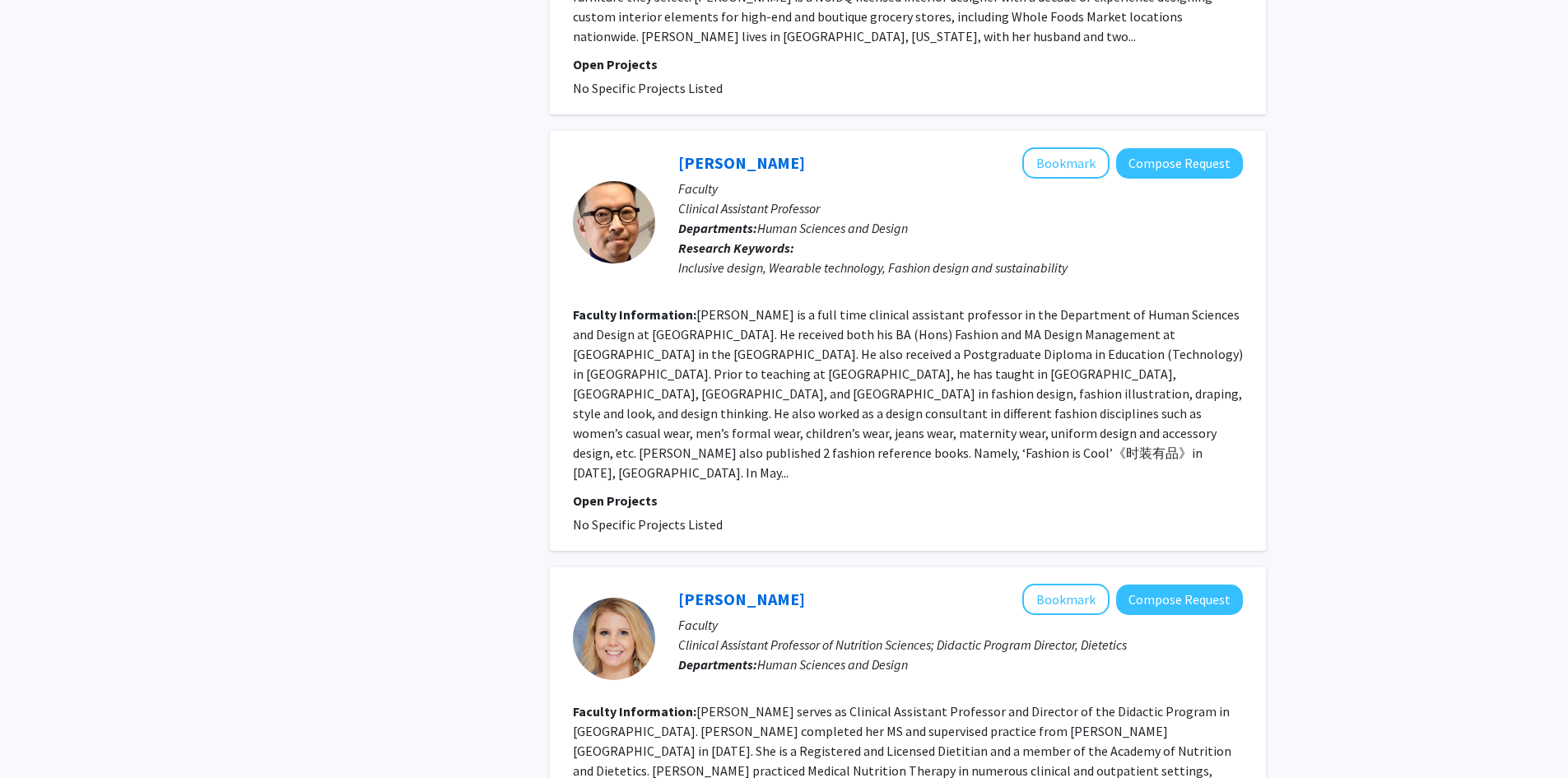
scroll to position [2883, 0]
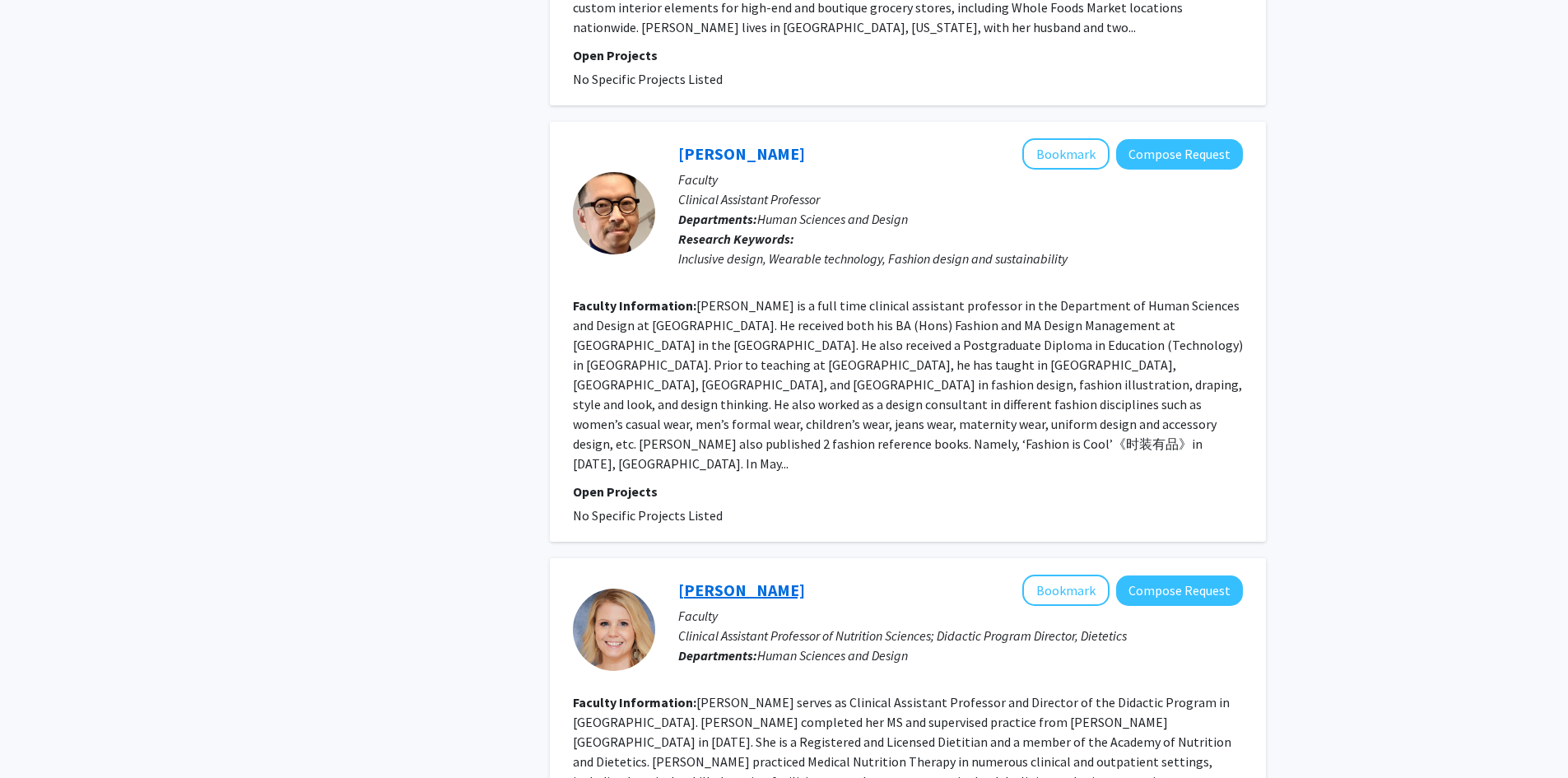
click at [732, 580] on link "Amber Arnold" at bounding box center [742, 590] width 127 height 20
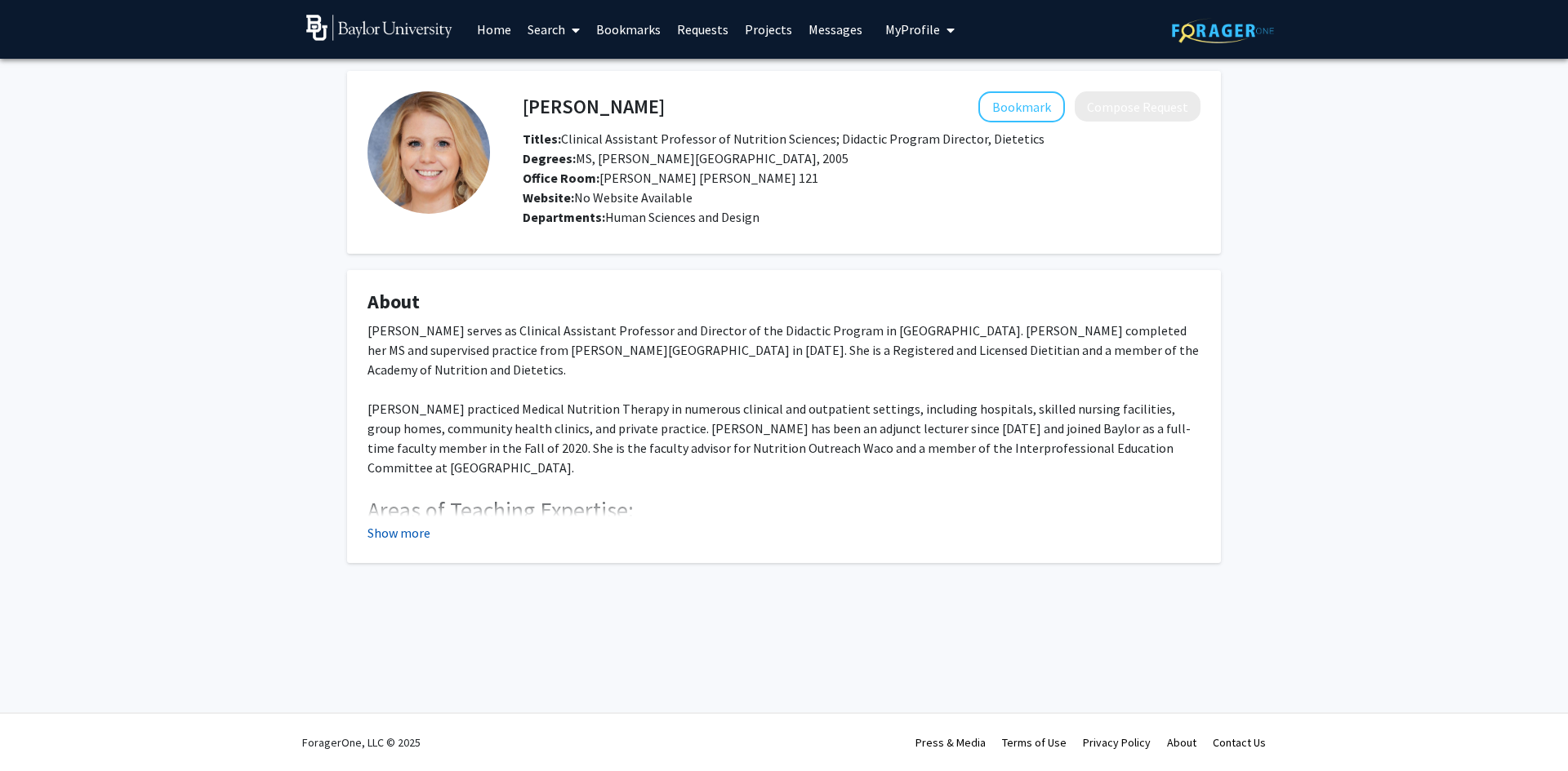
click at [392, 535] on button "Show more" at bounding box center [398, 533] width 63 height 19
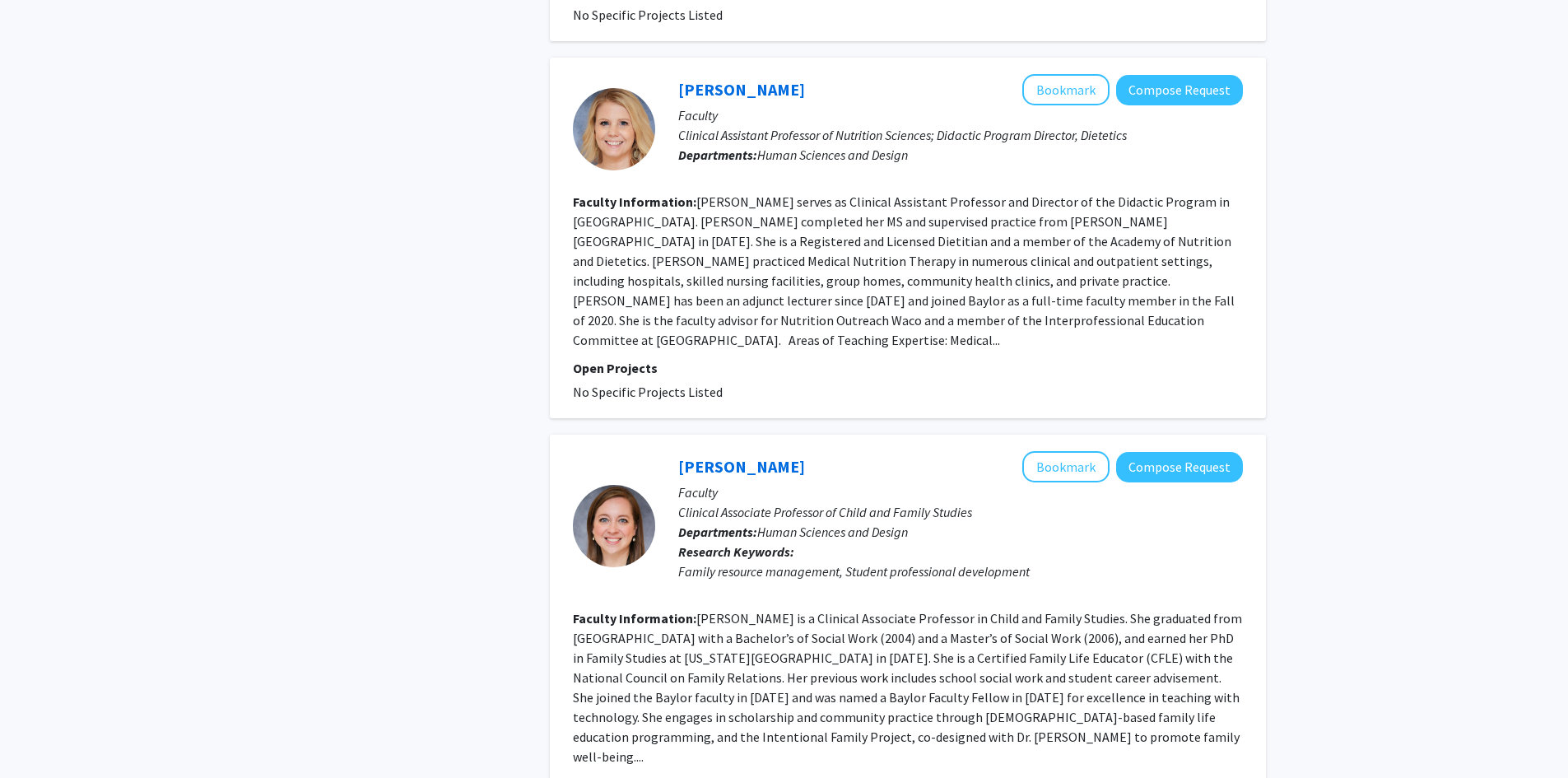
scroll to position [3385, 0]
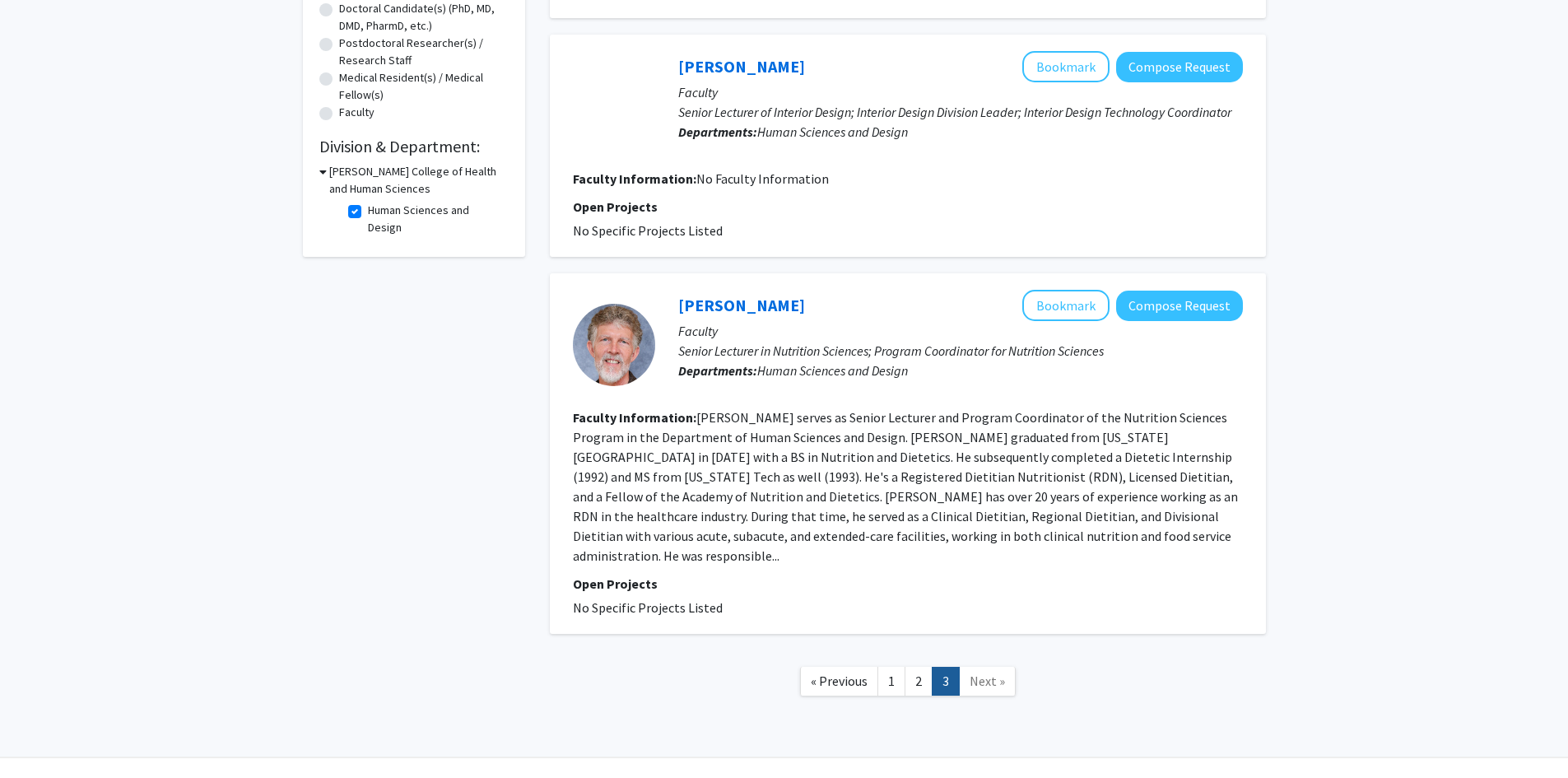
scroll to position [389, 0]
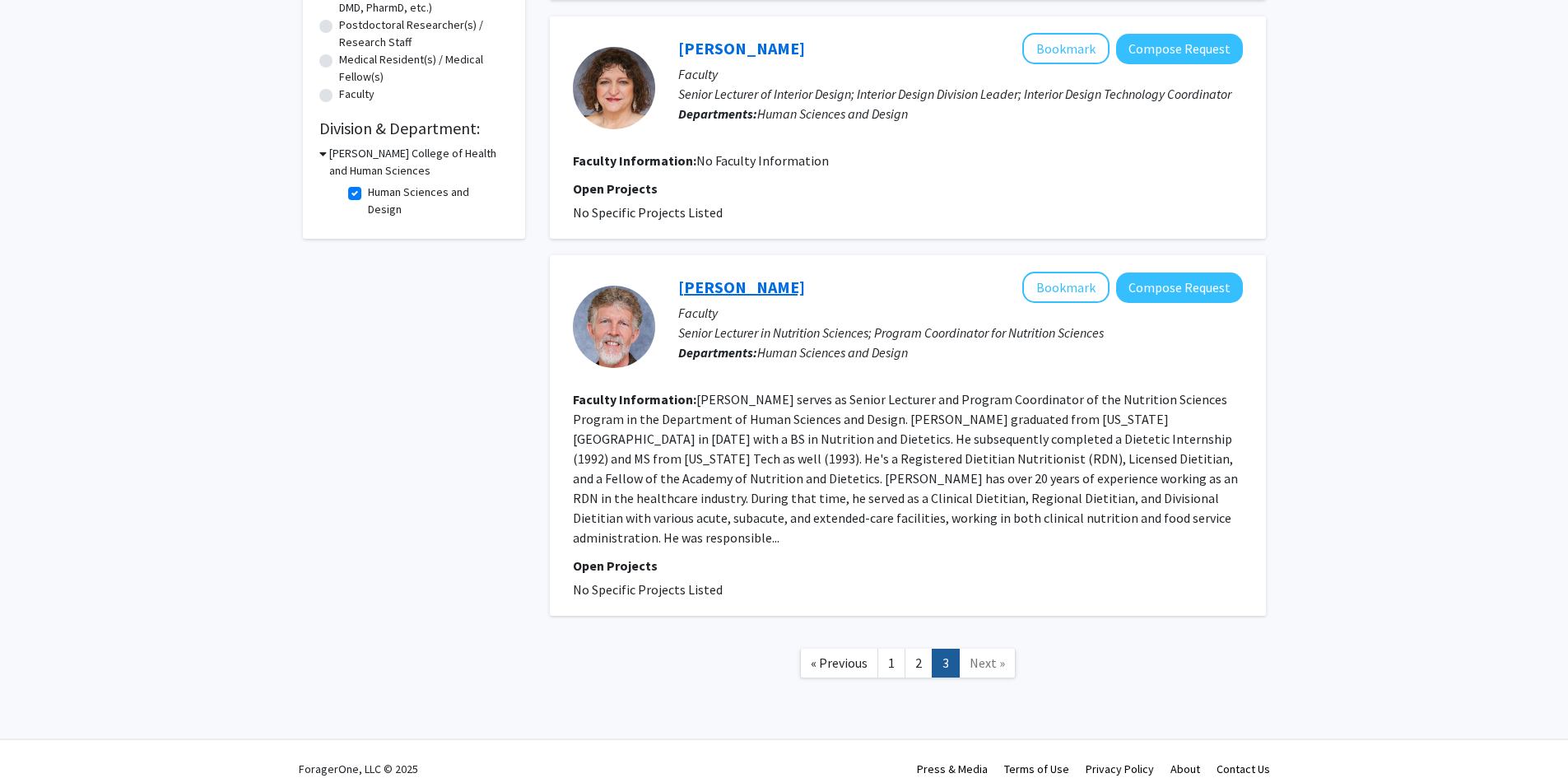
click at [768, 285] on link "Stanley Wilfong" at bounding box center [742, 287] width 127 height 20
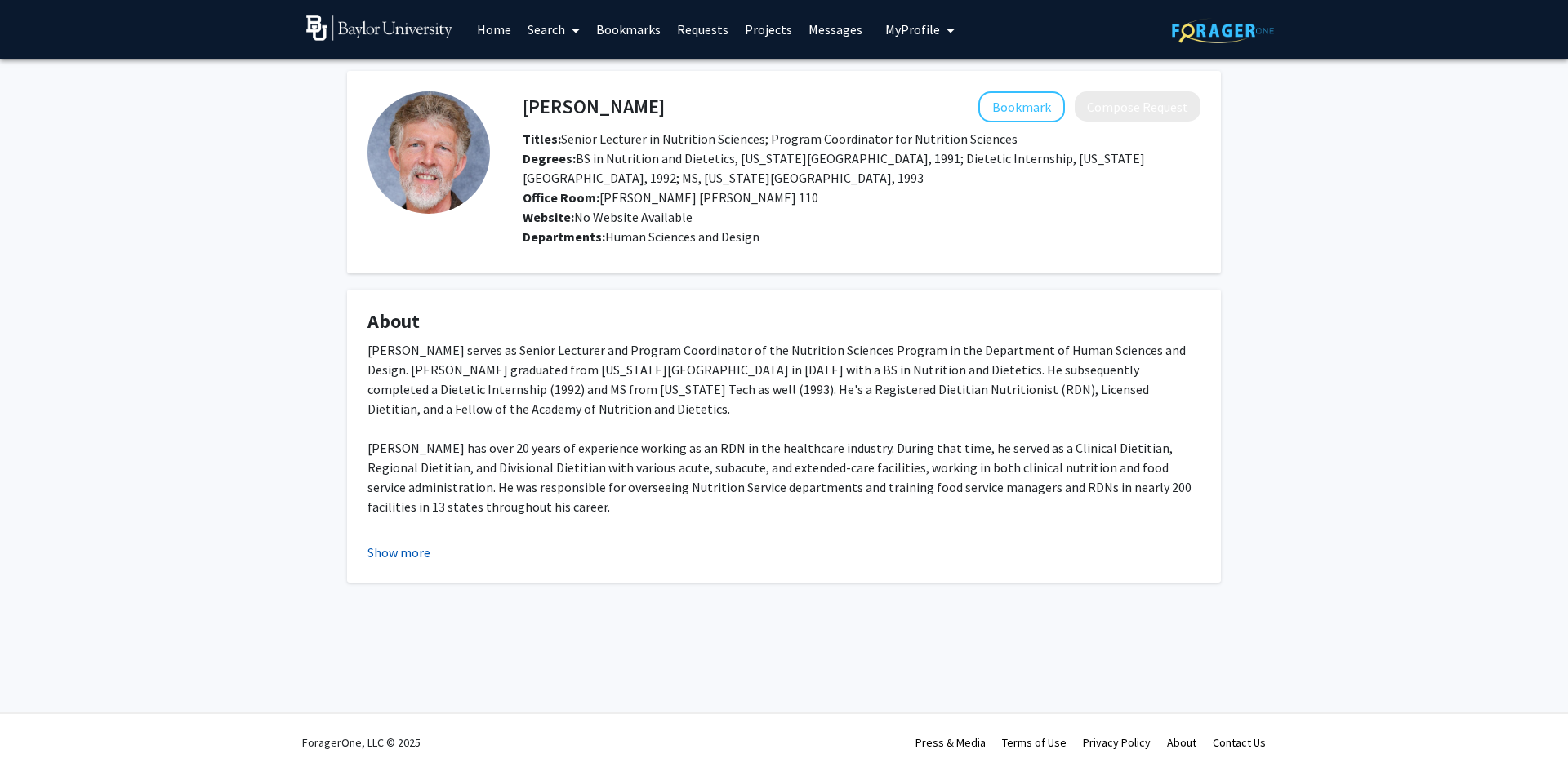
click at [398, 556] on button "Show more" at bounding box center [398, 552] width 63 height 19
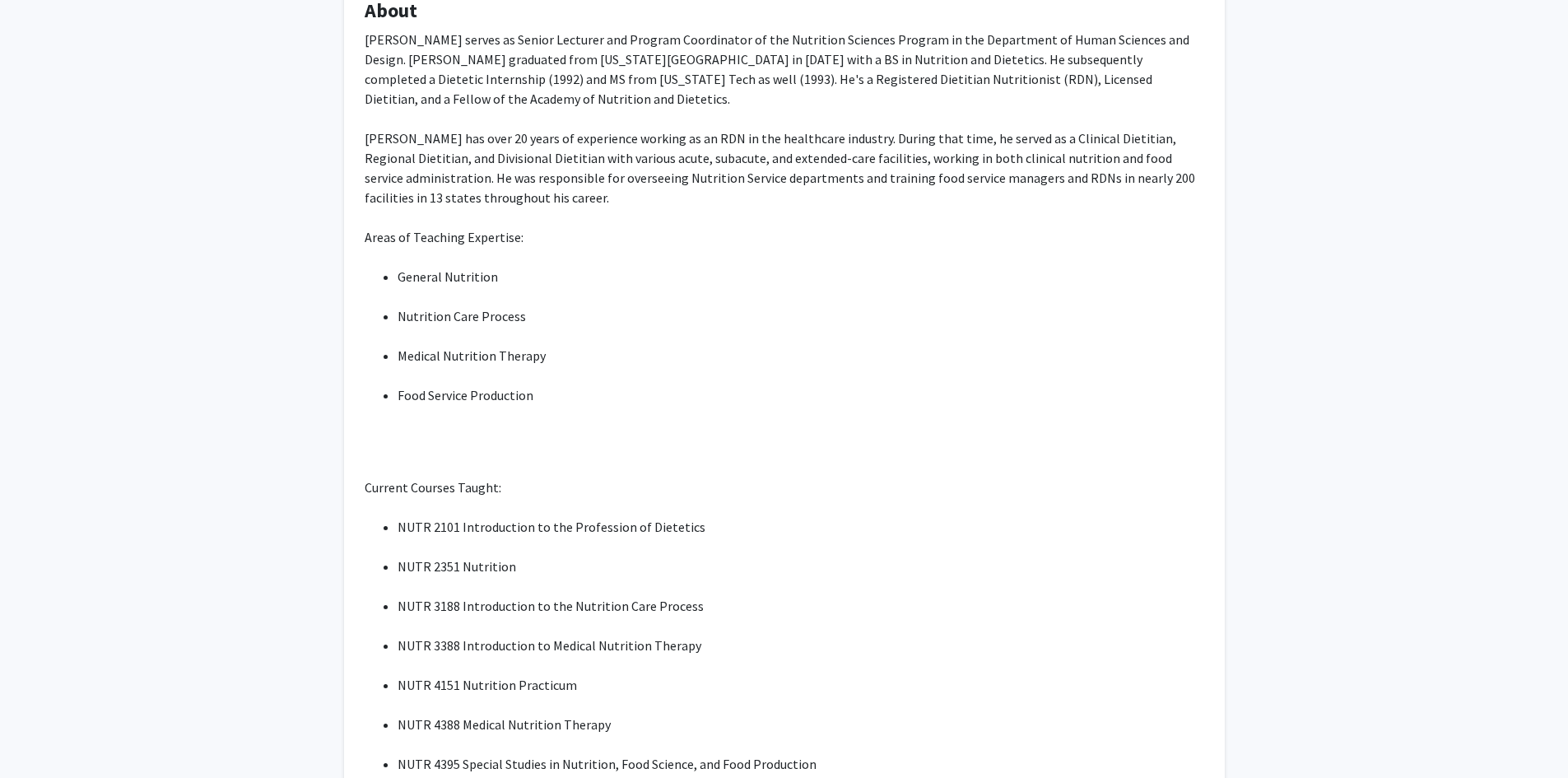
scroll to position [492, 0]
